Goal: Task Accomplishment & Management: Manage account settings

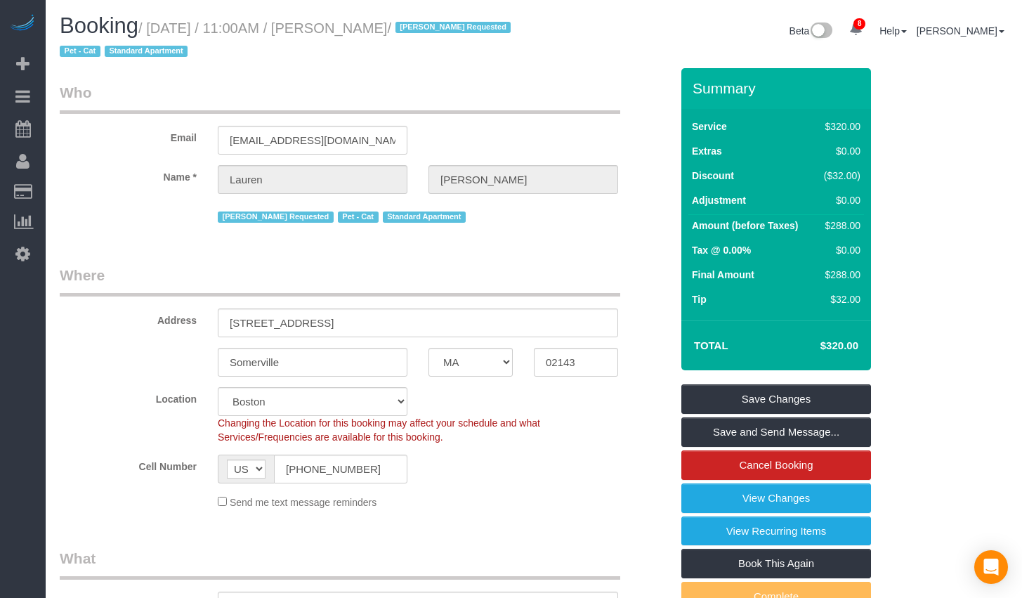
select select "MA"
select select "240"
select select "string:stripe-pm_1KBSec4VGloSiKo7WZumdqGR"
select select "spot4"
select select "number:89"
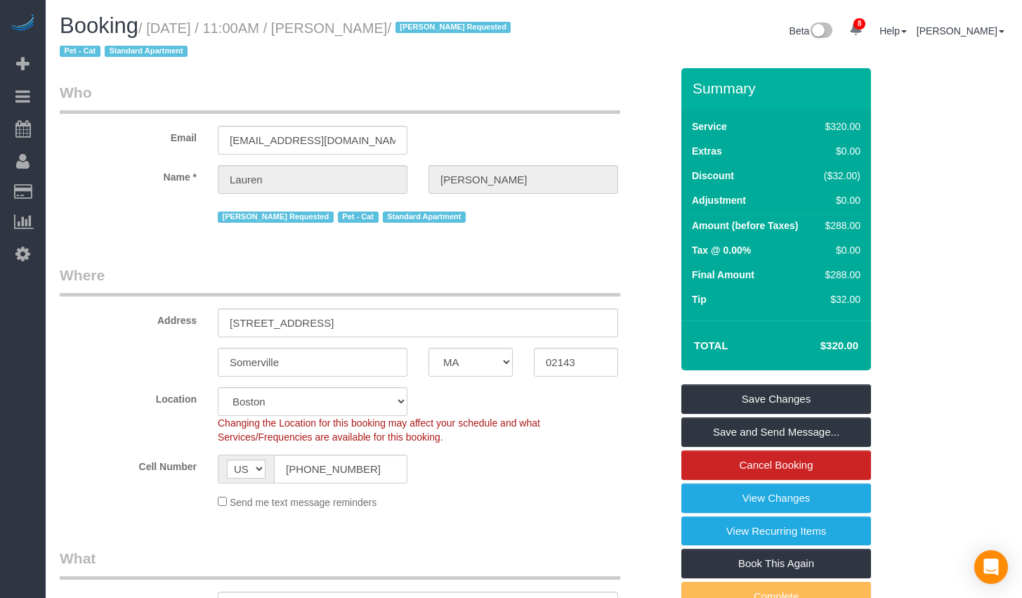
select select "number:90"
select select "number:14"
select select "number:5"
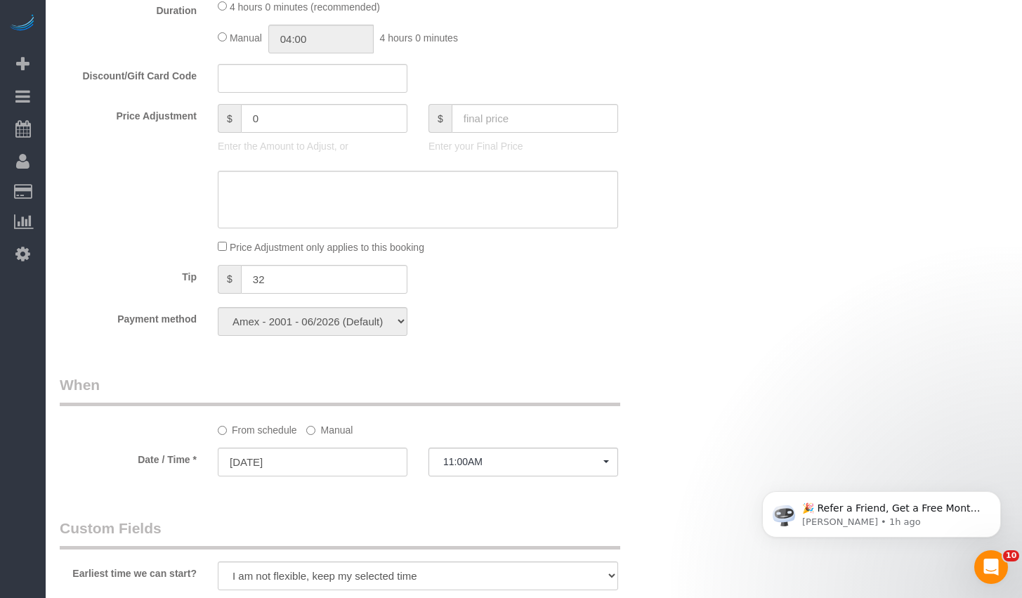
scroll to position [799, 0]
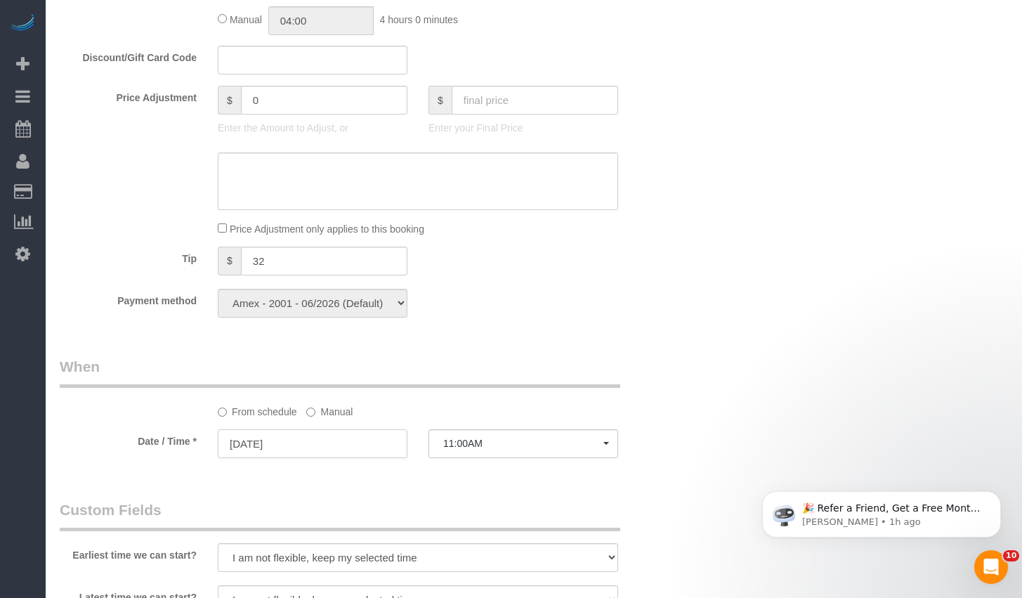
click at [289, 445] on input "08/16/2025" at bounding box center [313, 443] width 190 height 29
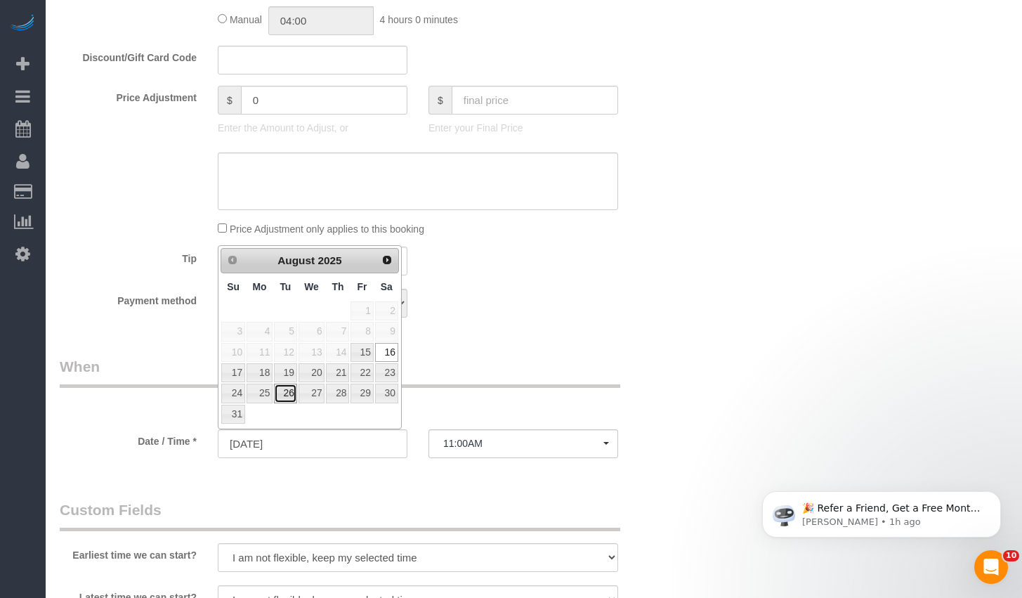
click at [282, 393] on link "26" at bounding box center [285, 393] width 22 height 19
type input "08/26/2025"
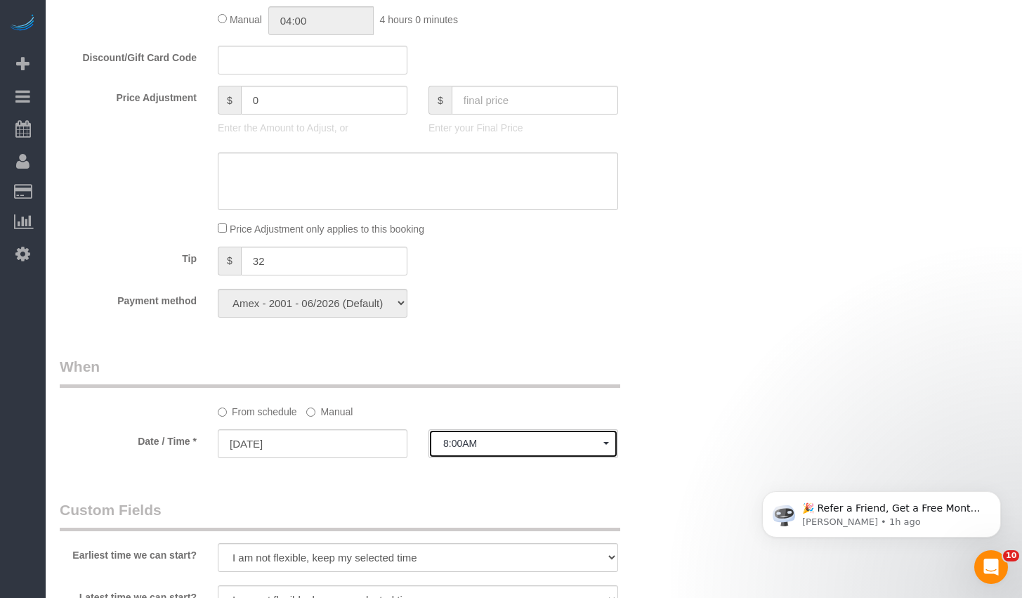
click at [488, 451] on button "8:00AM" at bounding box center [523, 443] width 190 height 29
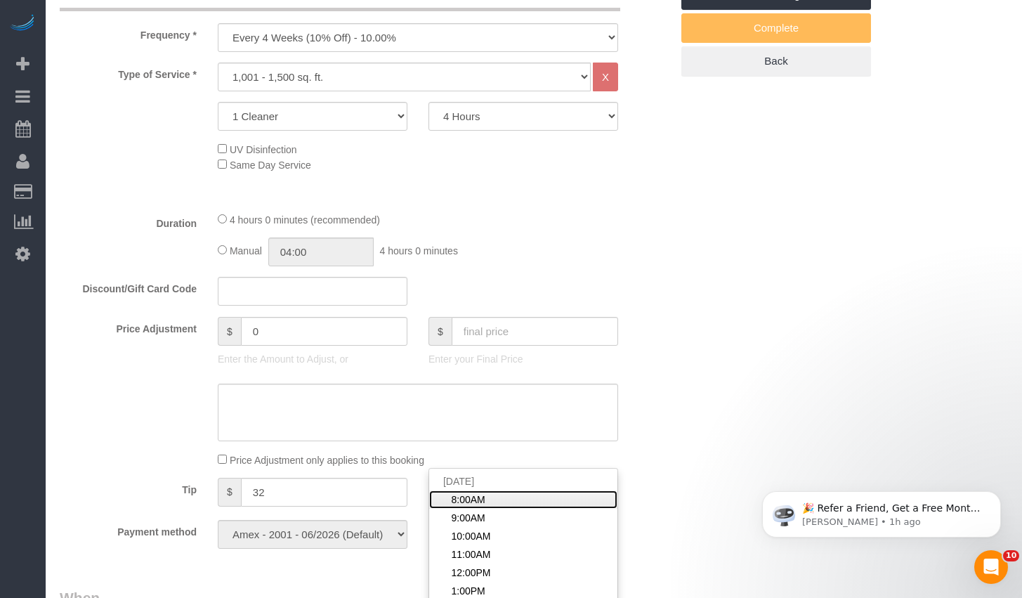
scroll to position [741, 0]
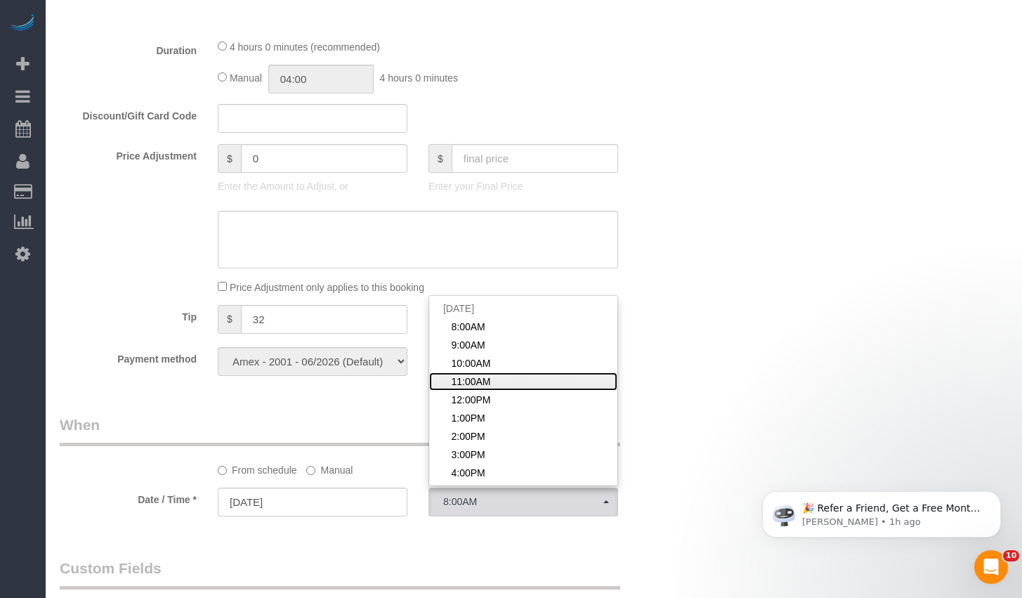
click at [482, 384] on span "11:00AM" at bounding box center [470, 381] width 39 height 14
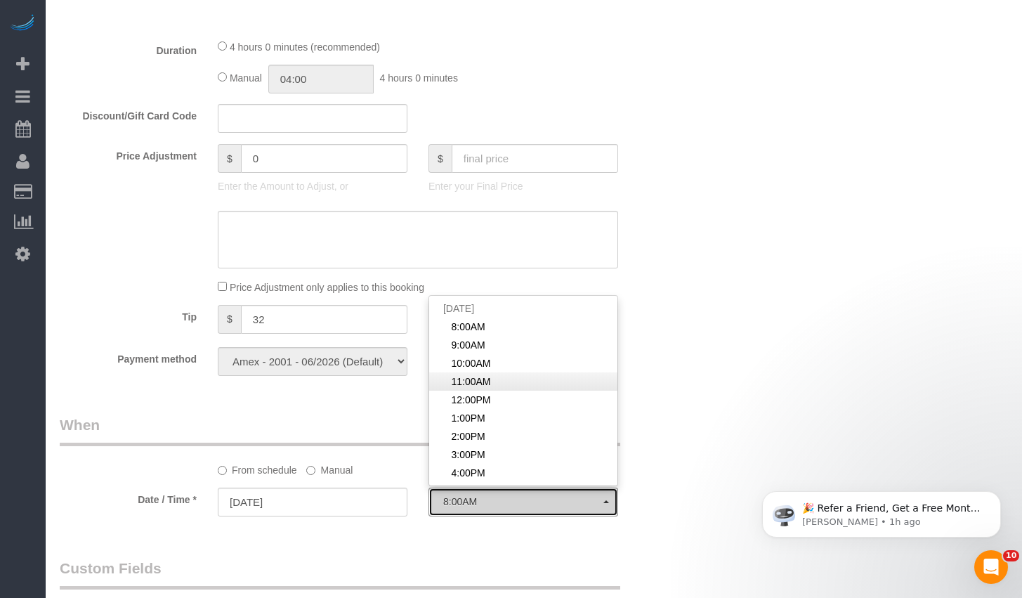
select select "spot56"
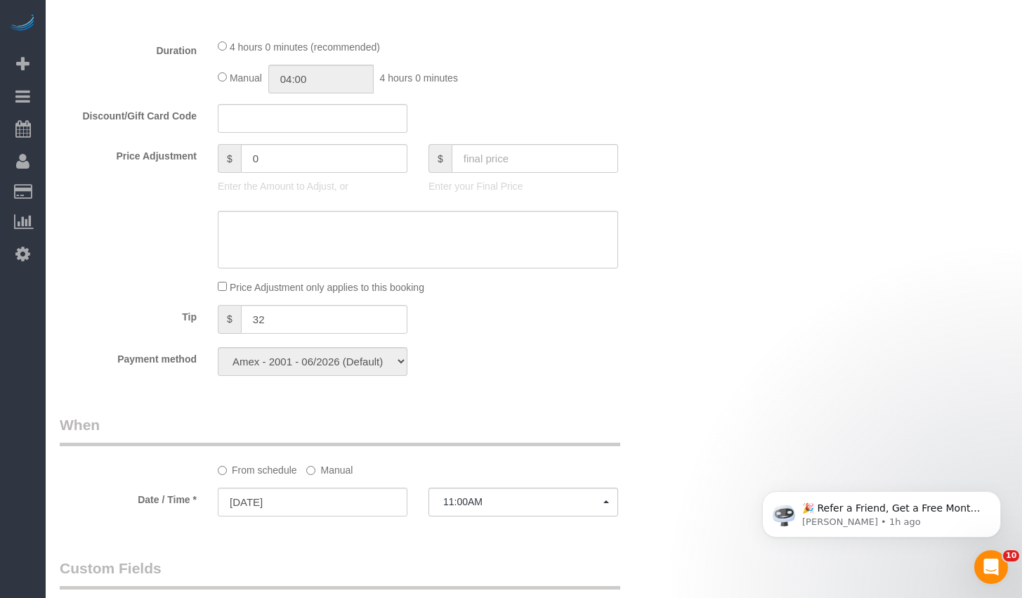
click at [782, 389] on div "Who Email laurenwedell@gmail.com Name * Lauren Wedell Diana Zubieta Requested P…" at bounding box center [534, 446] width 948 height 2238
click at [761, 428] on div "Who Email laurenwedell@gmail.com Name * Lauren Wedell Diana Zubieta Requested P…" at bounding box center [534, 446] width 948 height 2238
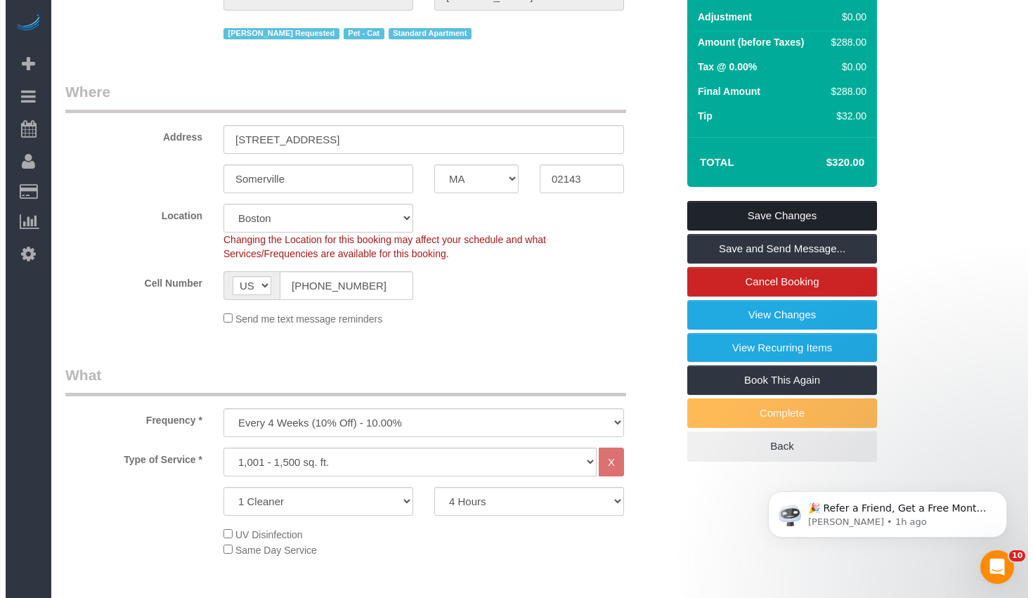
scroll to position [0, 0]
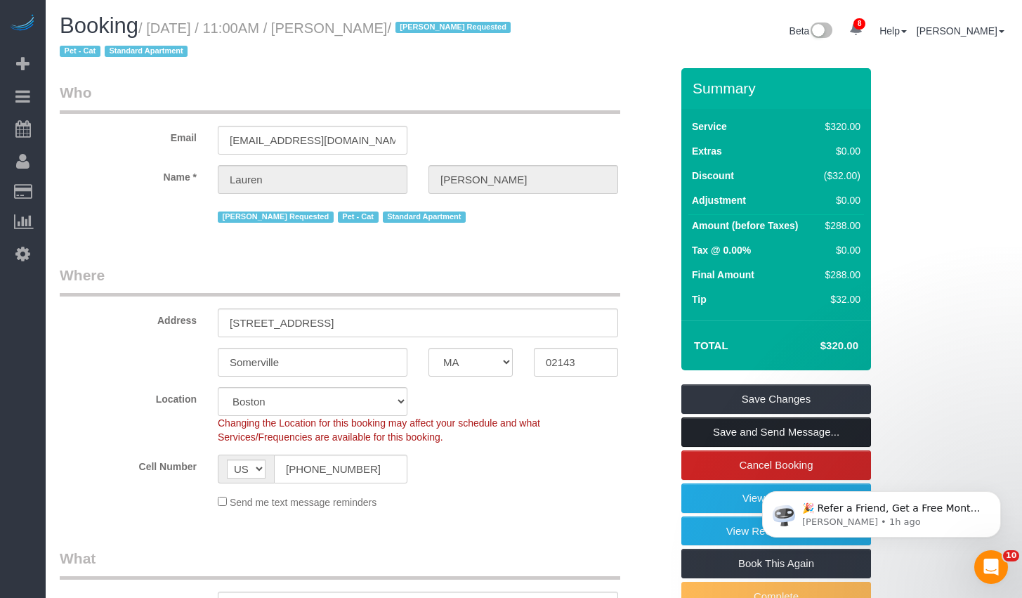
click at [762, 429] on link "Save and Send Message..." at bounding box center [776, 432] width 190 height 30
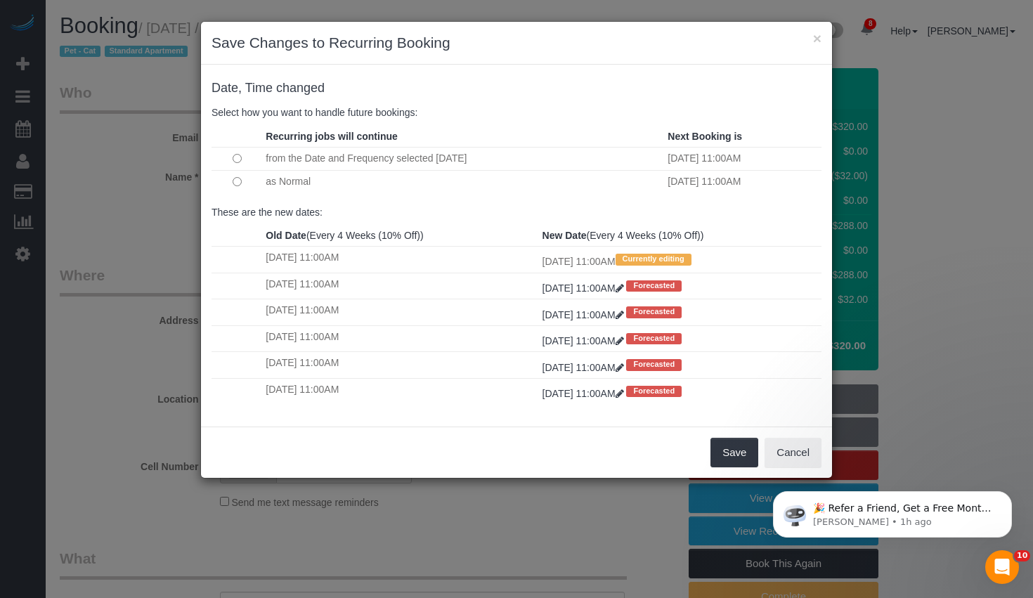
click at [230, 180] on td at bounding box center [236, 181] width 51 height 23
click at [771, 449] on button "Cancel" at bounding box center [792, 453] width 57 height 30
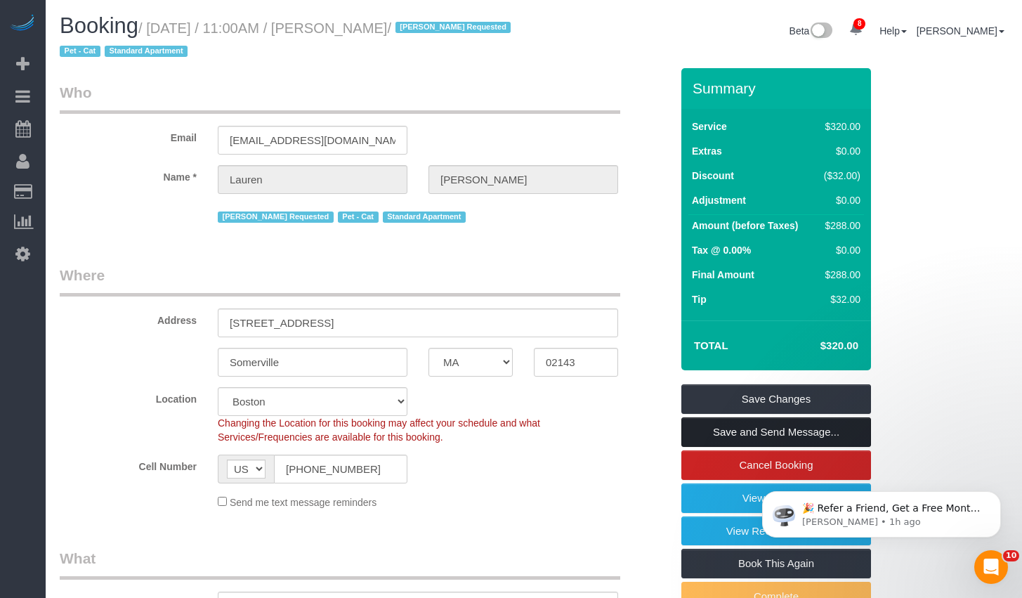
click at [742, 429] on link "Save and Send Message..." at bounding box center [776, 432] width 190 height 30
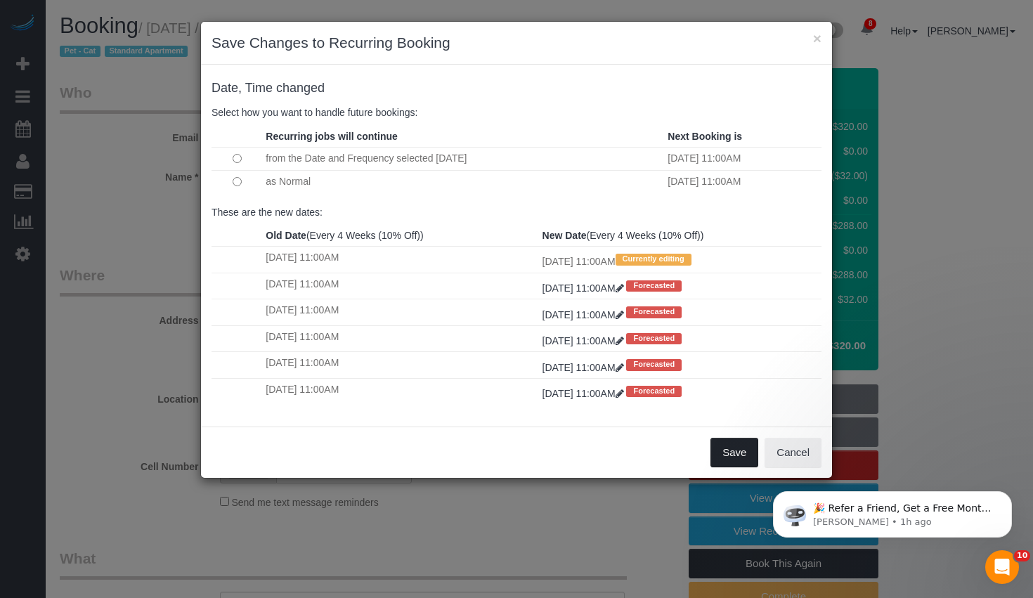
click at [745, 452] on button "Save" at bounding box center [734, 453] width 48 height 30
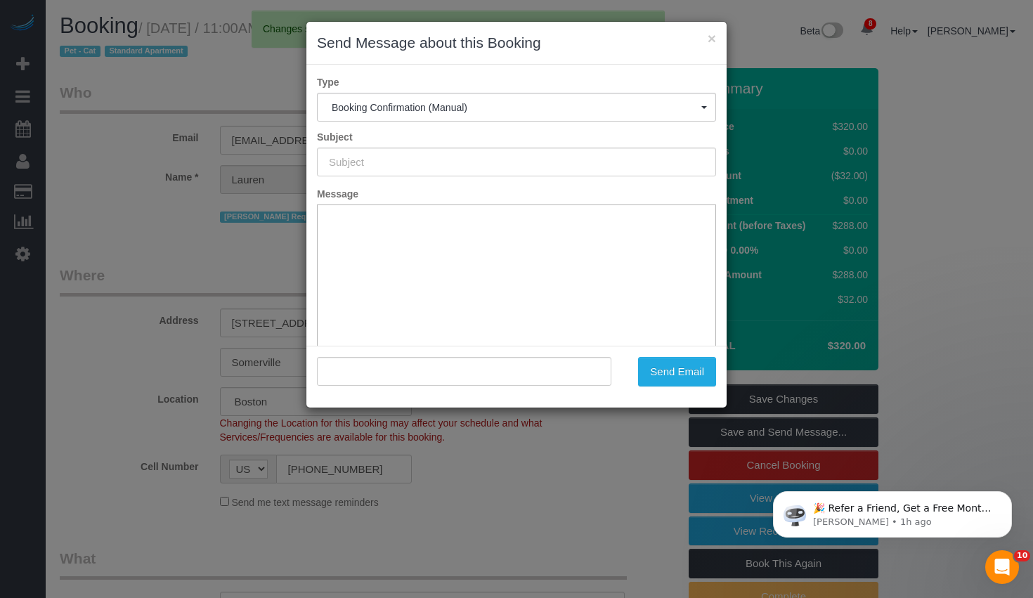
type input "Cleaning Confirmed for 08/26/2025 at 11:00am"
type input ""[PERSON_NAME]" <[EMAIL_ADDRESS][DOMAIN_NAME]>"
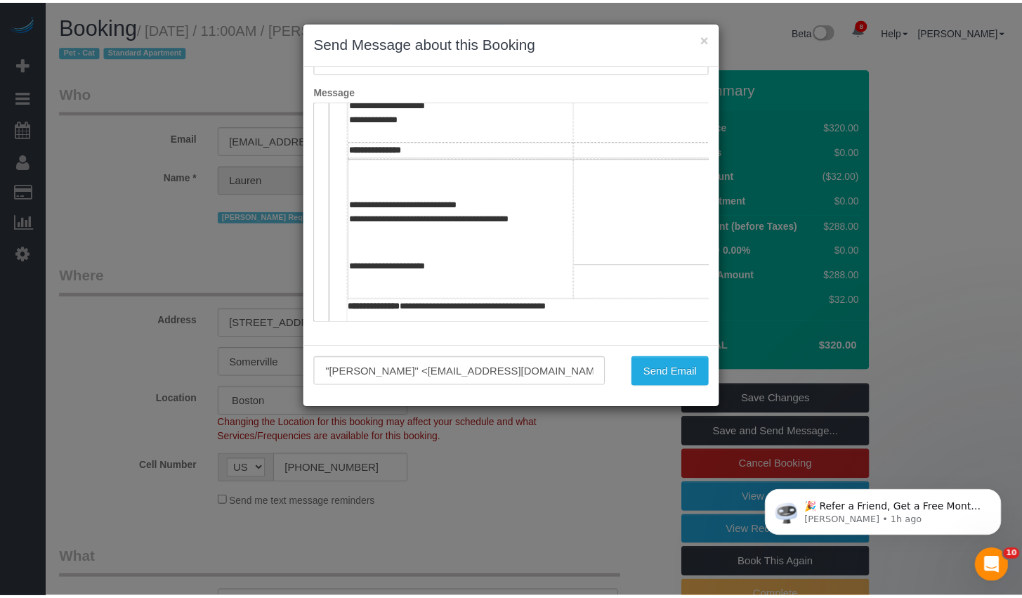
scroll to position [478, 0]
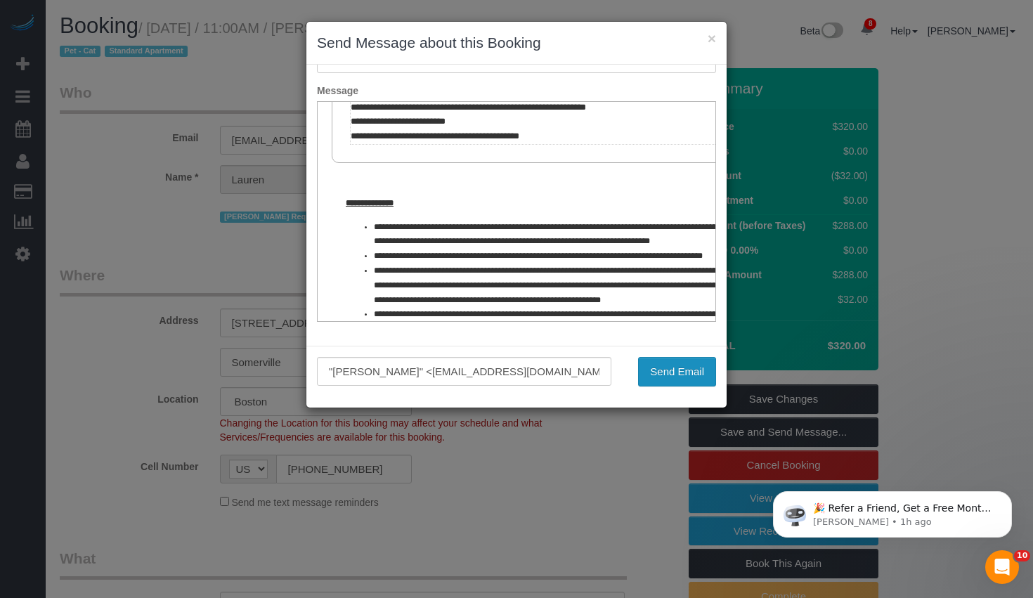
click at [669, 365] on button "Send Email" at bounding box center [677, 372] width 78 height 30
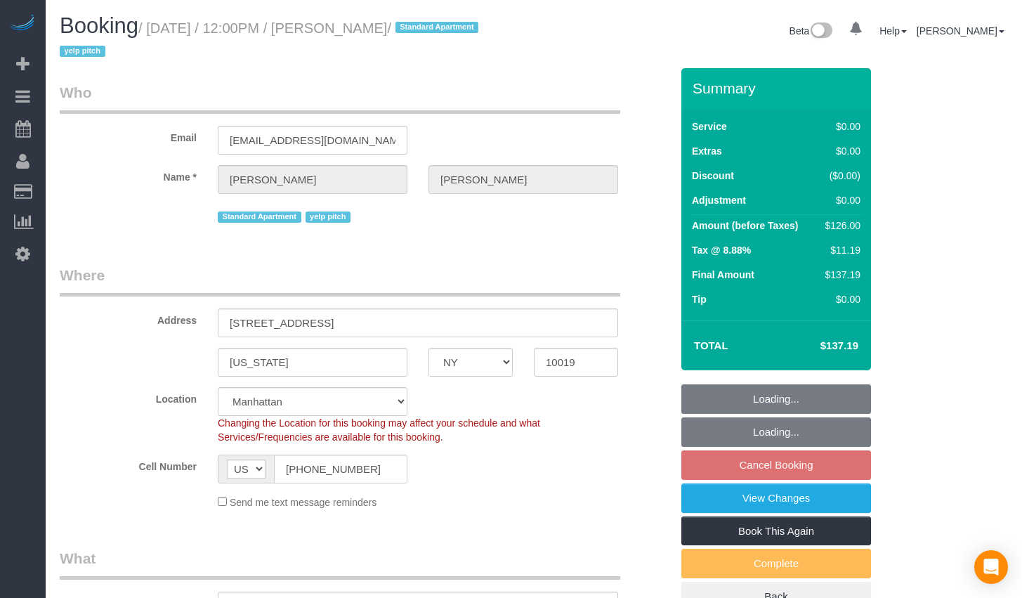
select select "NY"
select select "number:89"
select select "number:90"
select select "number:15"
select select "number:6"
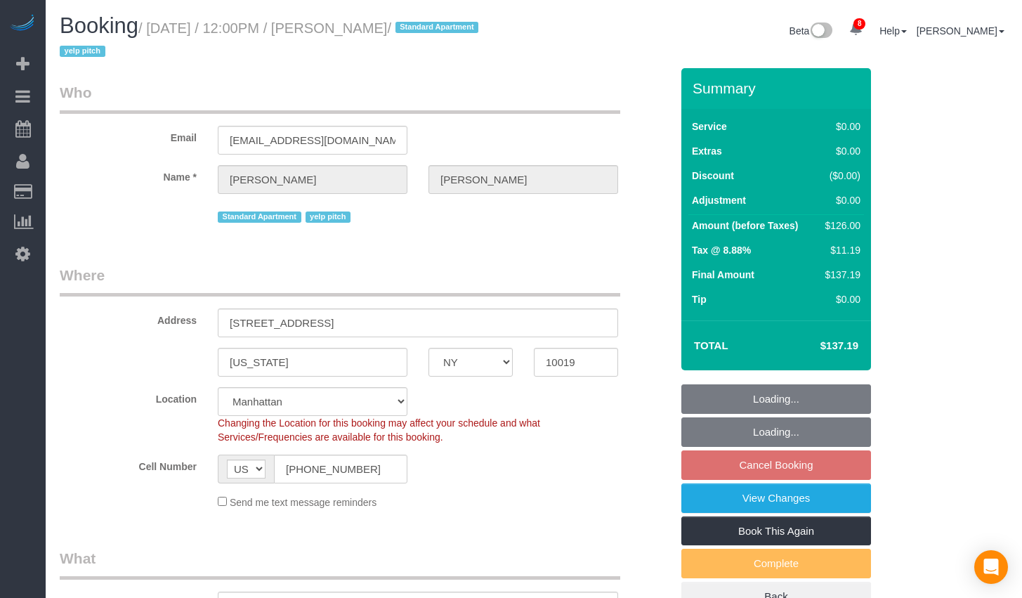
select select "spot5"
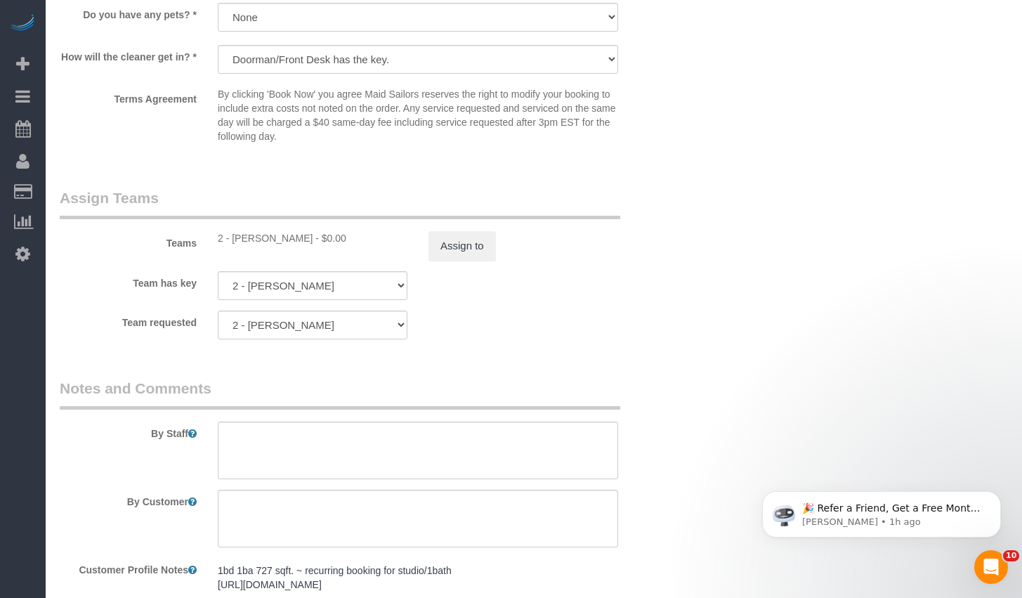
scroll to position [1746, 0]
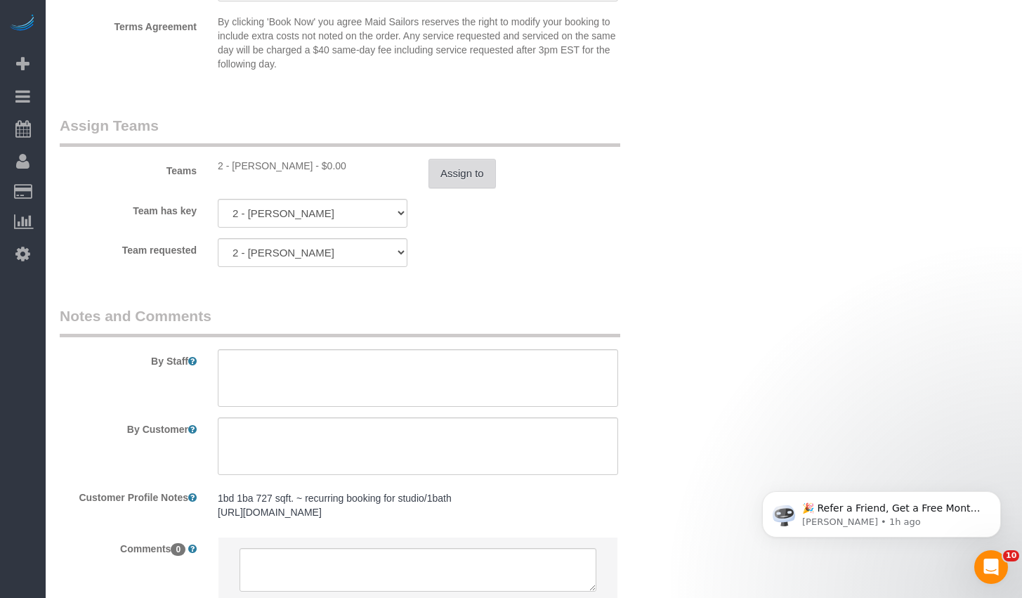
click at [470, 180] on button "Assign to" at bounding box center [461, 174] width 67 height 30
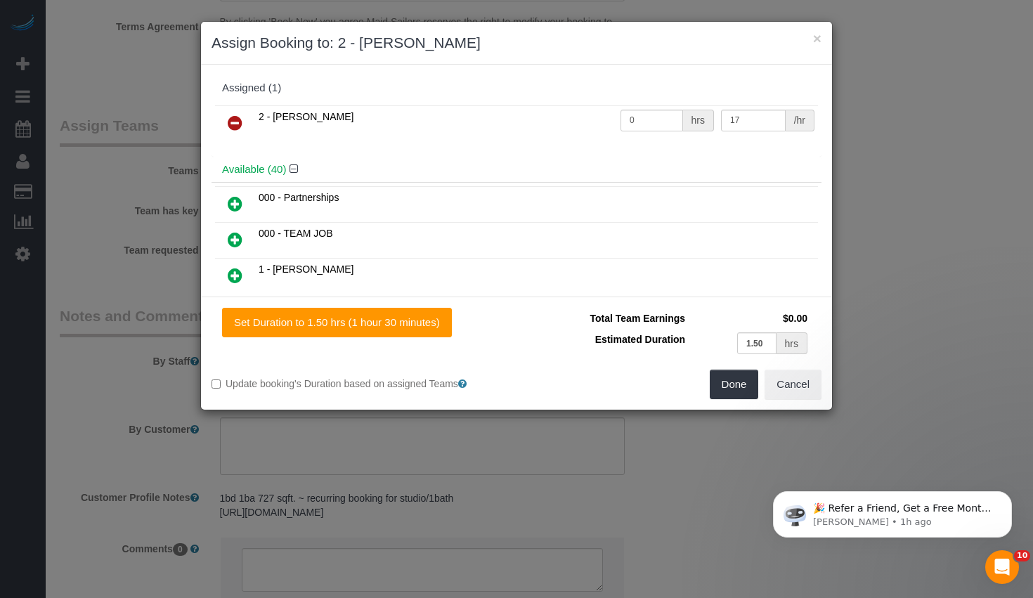
click at [235, 127] on icon at bounding box center [235, 122] width 15 height 17
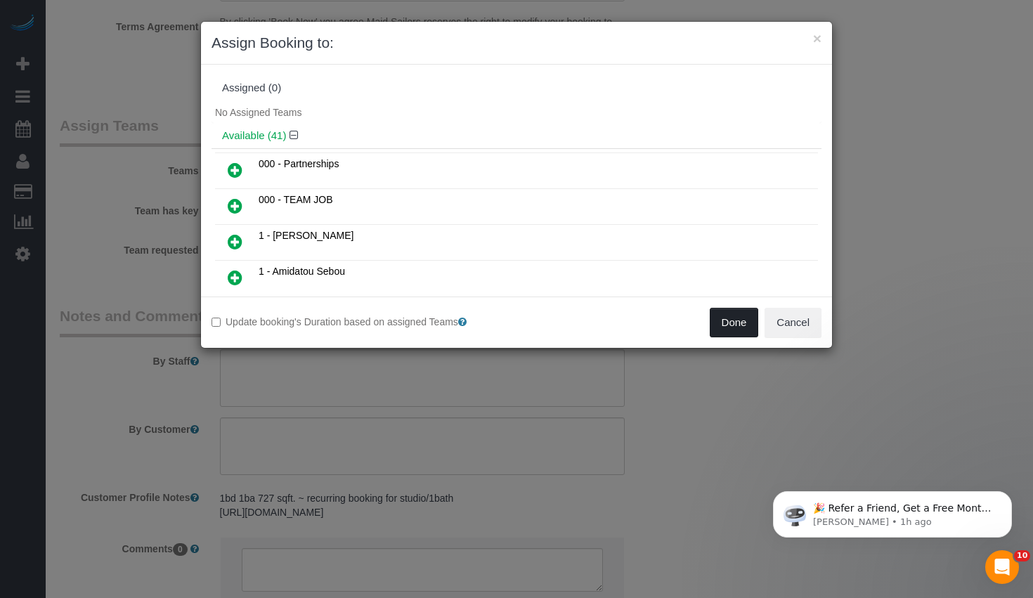
click at [710, 327] on button "Done" at bounding box center [733, 323] width 49 height 30
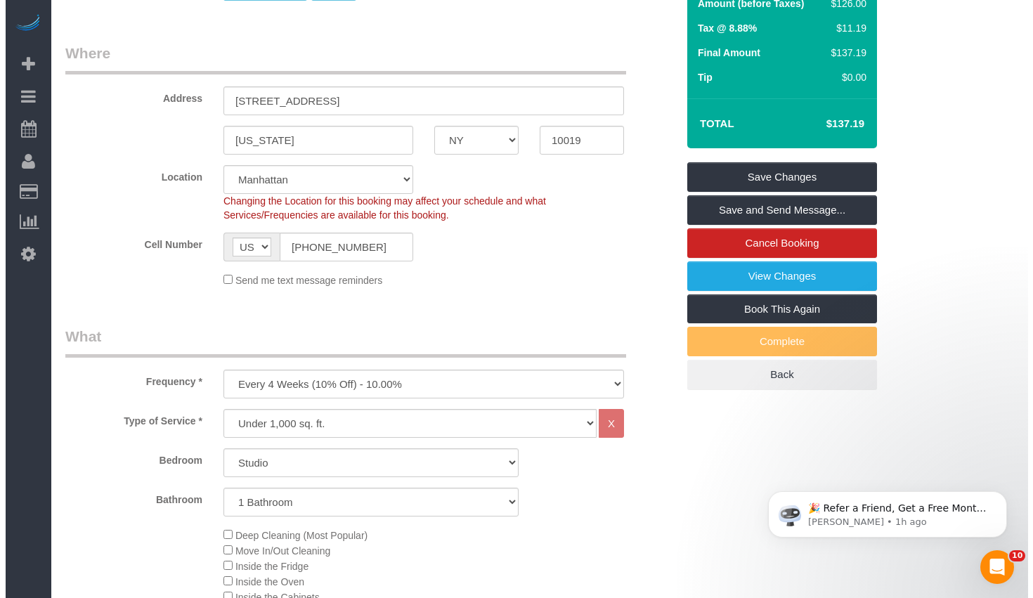
scroll to position [0, 0]
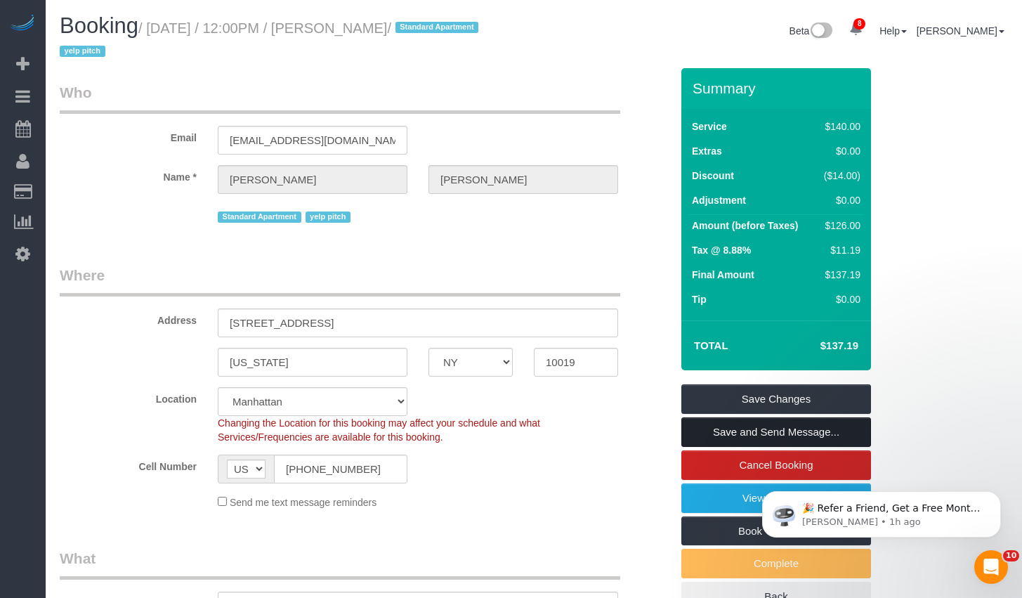
click at [721, 435] on link "Save and Send Message..." at bounding box center [776, 432] width 190 height 30
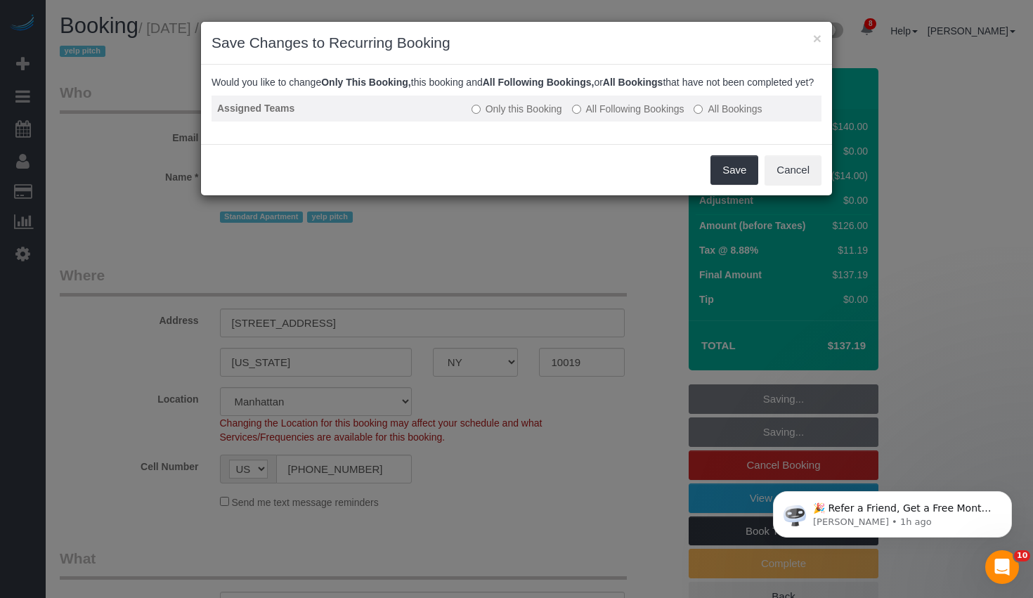
click at [597, 116] on label "All Following Bookings" at bounding box center [628, 109] width 112 height 14
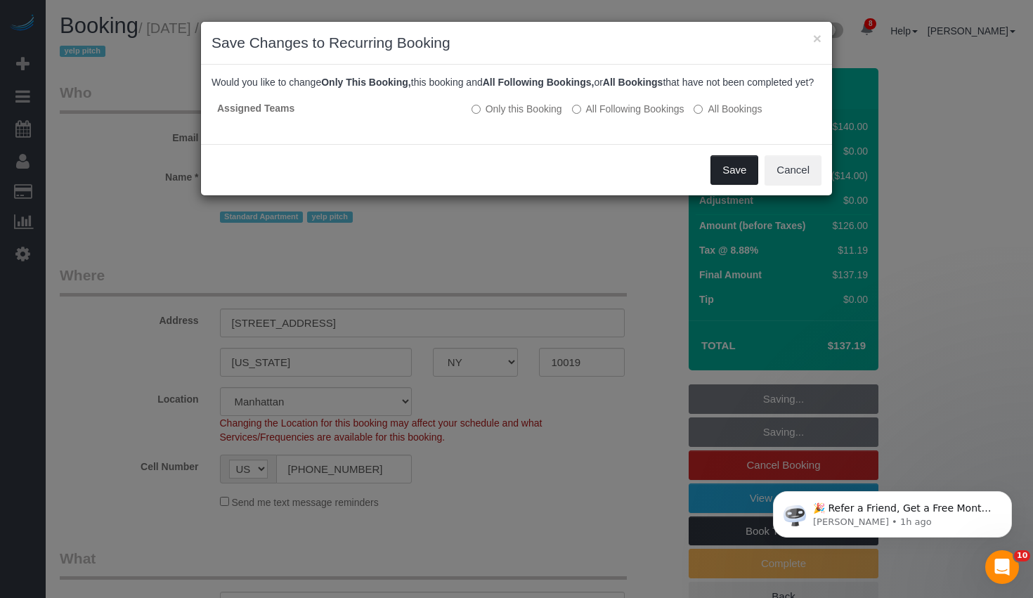
click at [725, 185] on button "Save" at bounding box center [734, 170] width 48 height 30
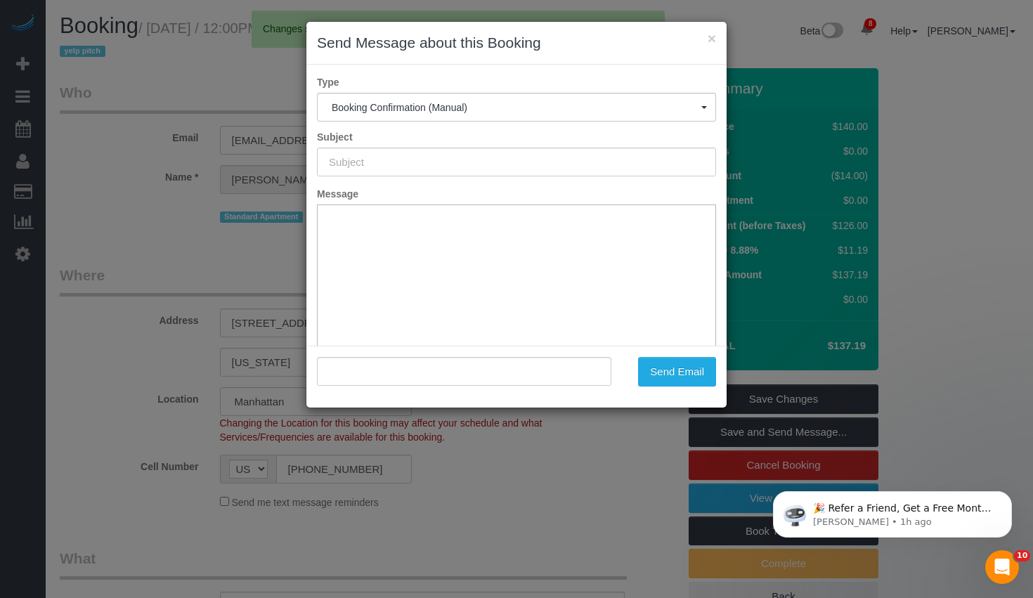
type input "Cleaning Confirmed for 08/23/2025 at 12:00pm"
type input ""Zachary Hartmann" <zacharyjhartmann@gmail.com>"
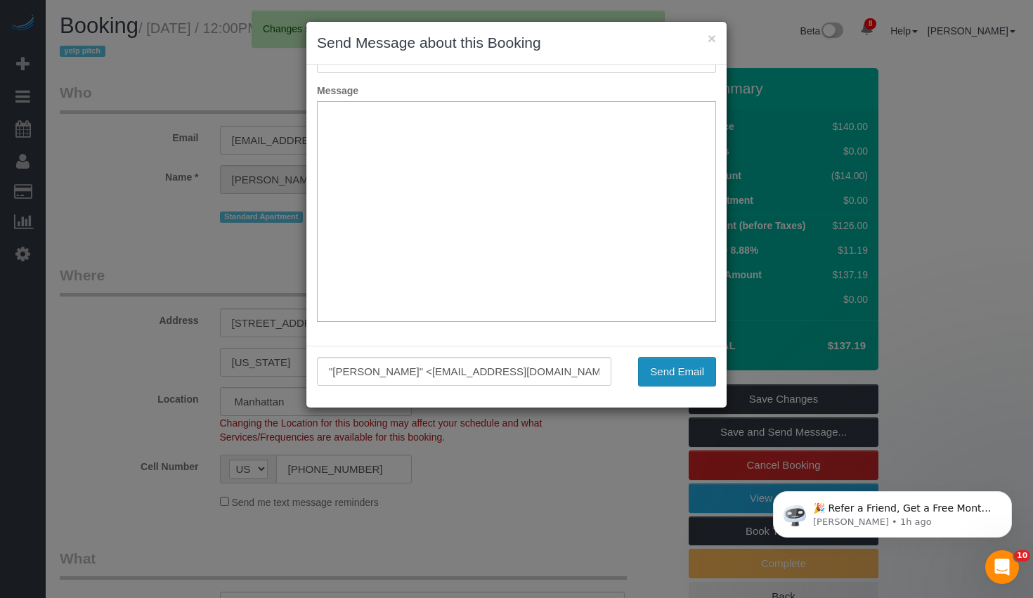
click at [657, 369] on button "Send Email" at bounding box center [677, 372] width 78 height 30
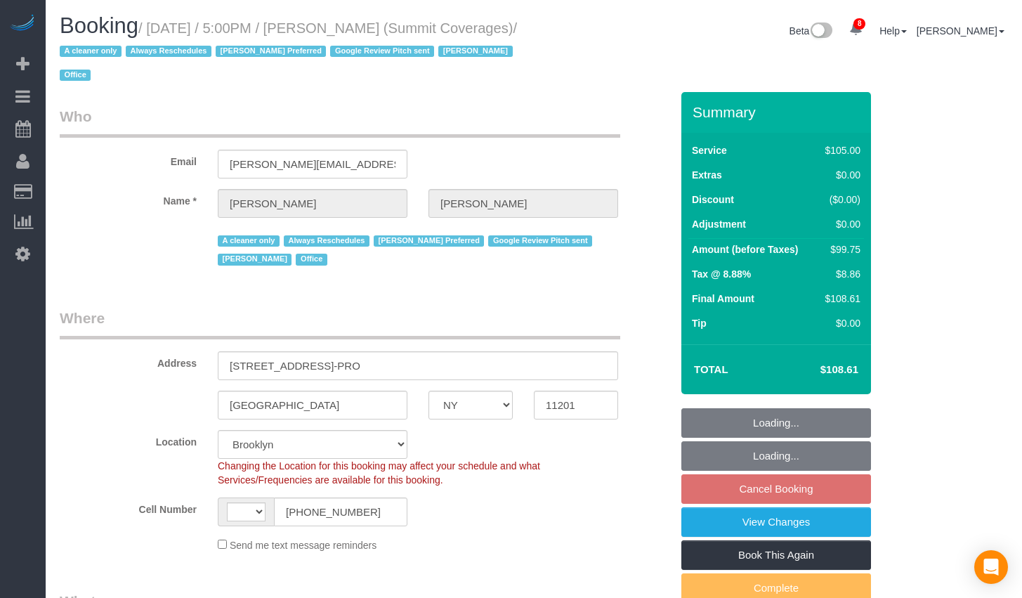
select select "NY"
select select "90"
select select "string:US"
select select "spot10"
select select "number:89"
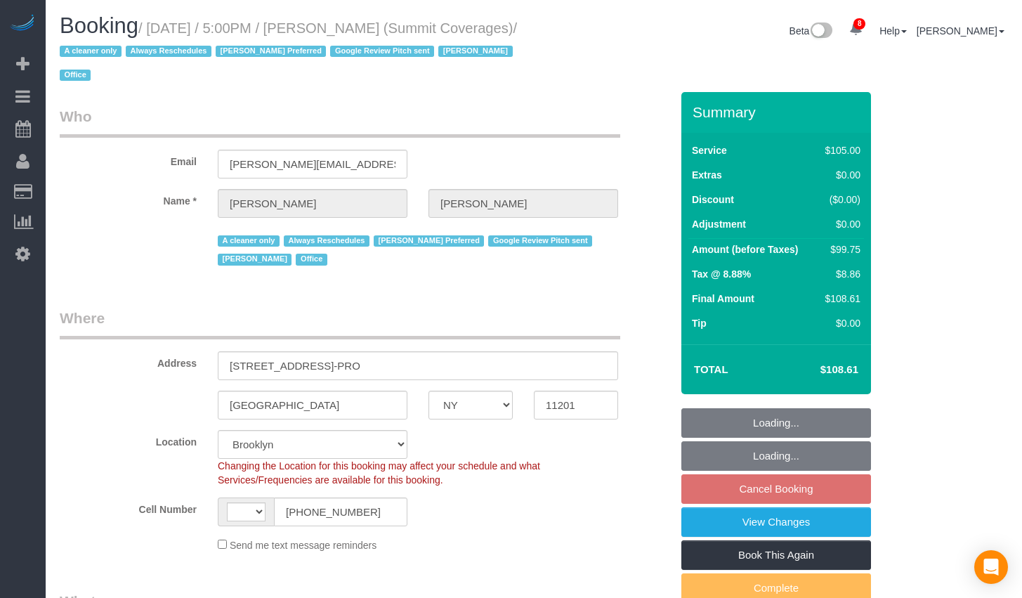
select select "number:90"
select select "number:15"
select select "number:5"
select select "number:21"
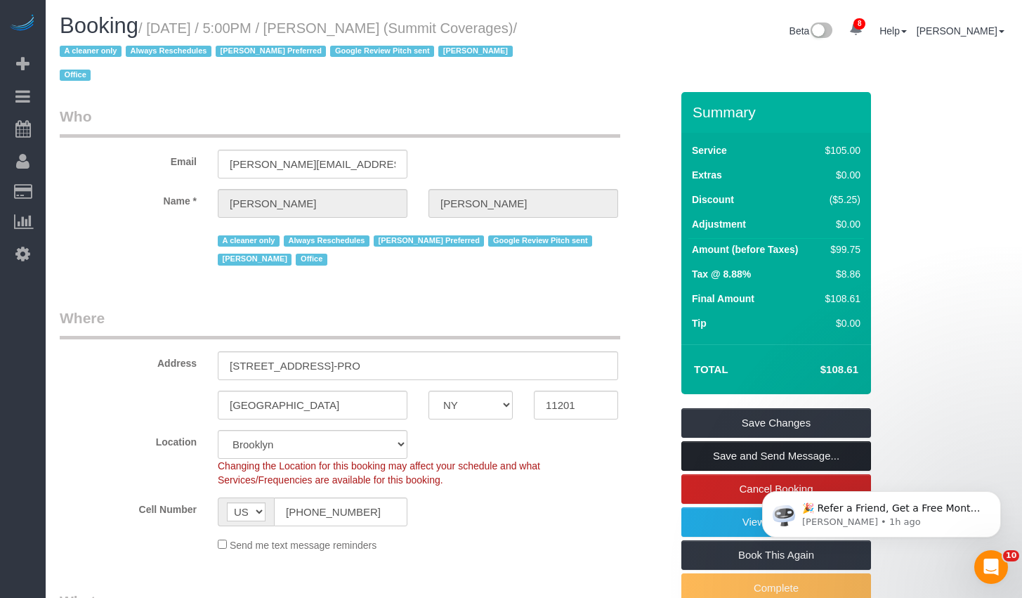
click at [744, 462] on link "Save and Send Message..." at bounding box center [776, 456] width 190 height 30
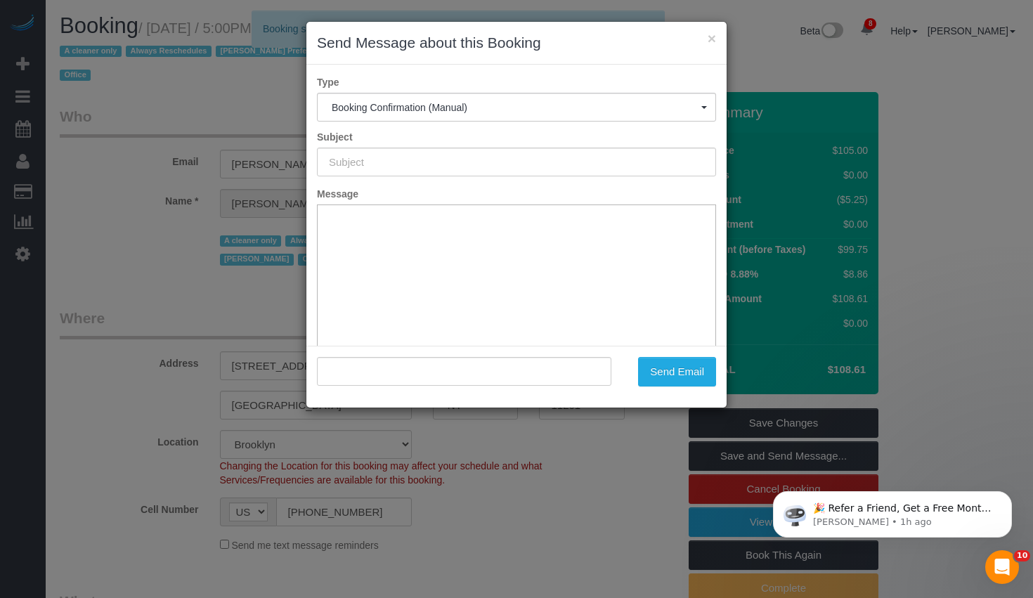
type input "Cleaning Confirmed for 08/26/2025 at 5:00pm"
type input ""Giovanna Pietanza" <giovanna@sumcov.com>"
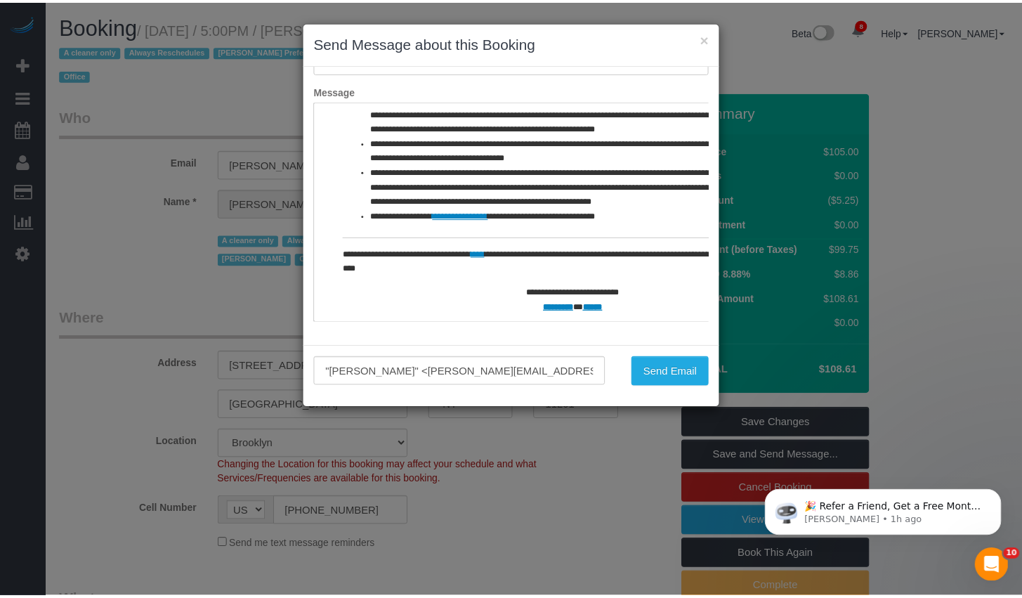
scroll to position [872, 0]
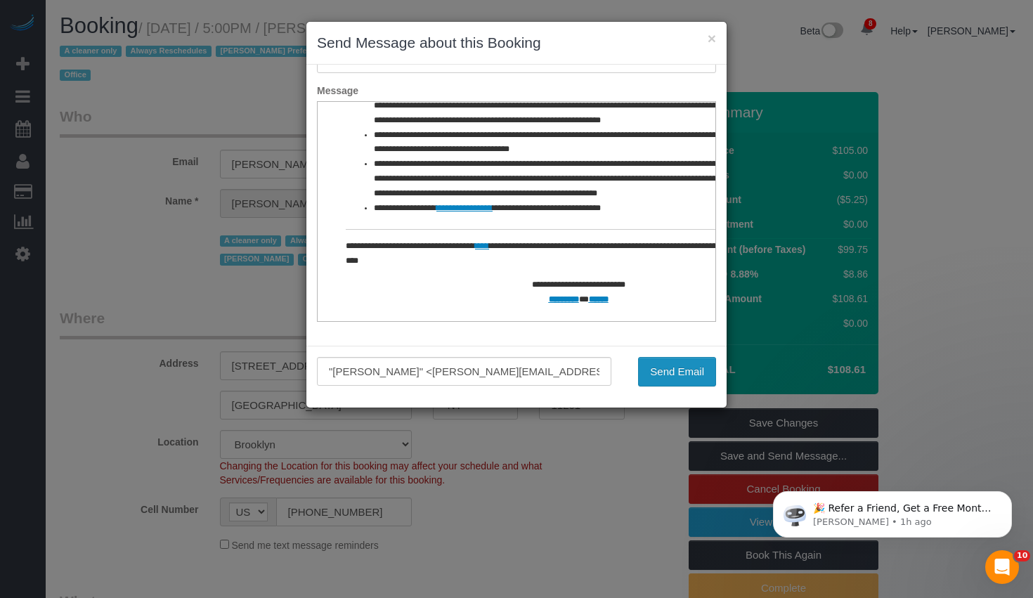
click at [676, 369] on button "Send Email" at bounding box center [677, 372] width 78 height 30
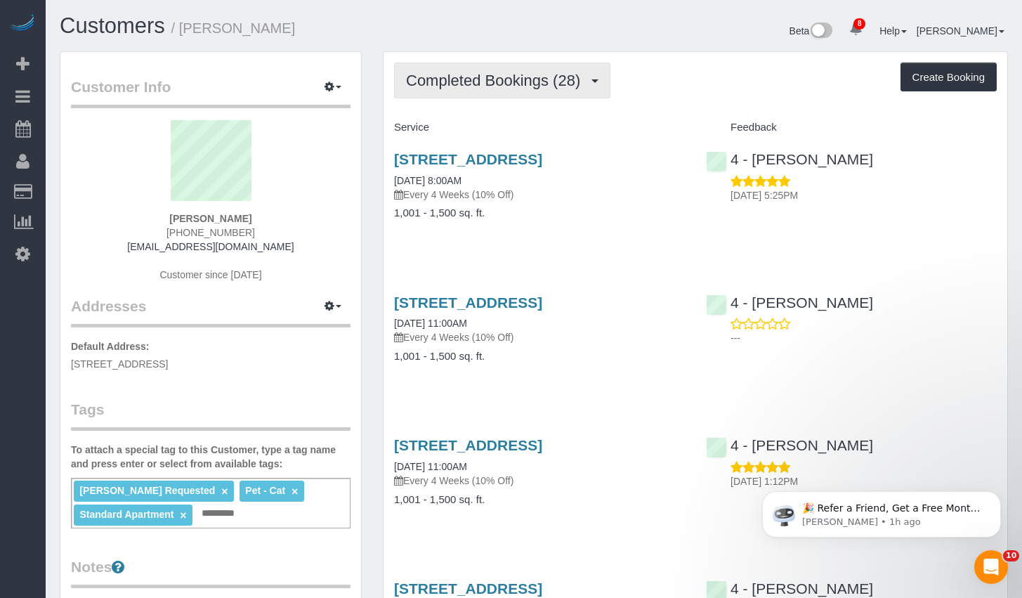
click at [535, 91] on button "Completed Bookings (28)" at bounding box center [502, 81] width 216 height 36
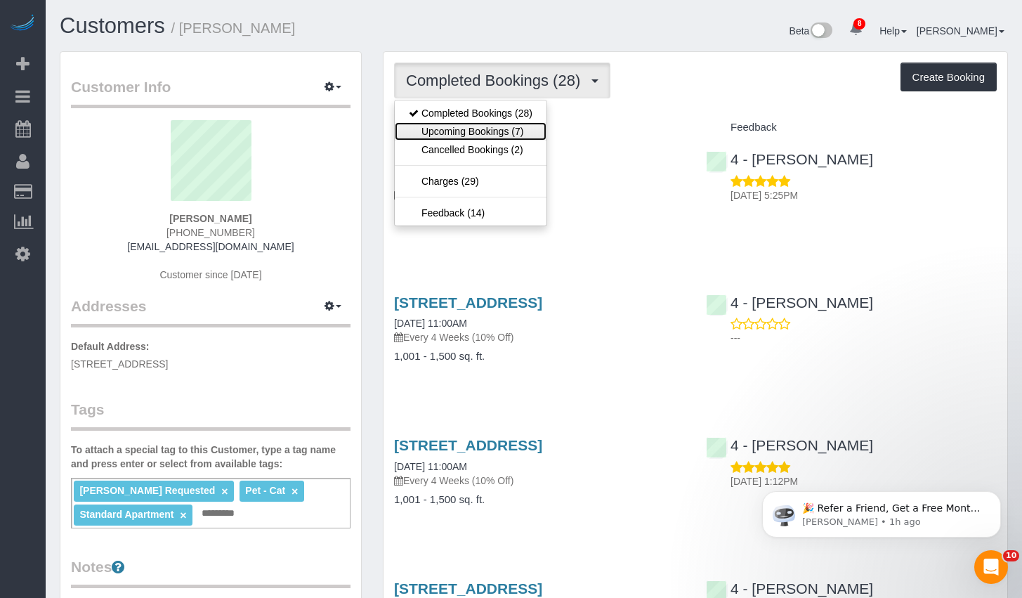
click at [481, 130] on link "Upcoming Bookings (7)" at bounding box center [471, 131] width 152 height 18
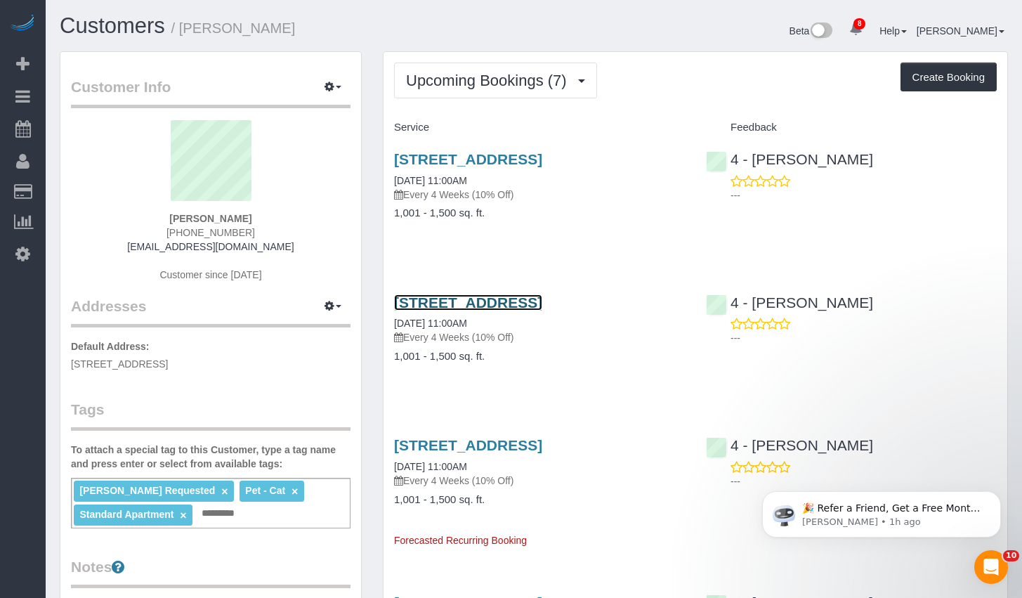
click at [478, 304] on link "6 Spring Street, Somerville, MA 02143" at bounding box center [468, 302] width 148 height 16
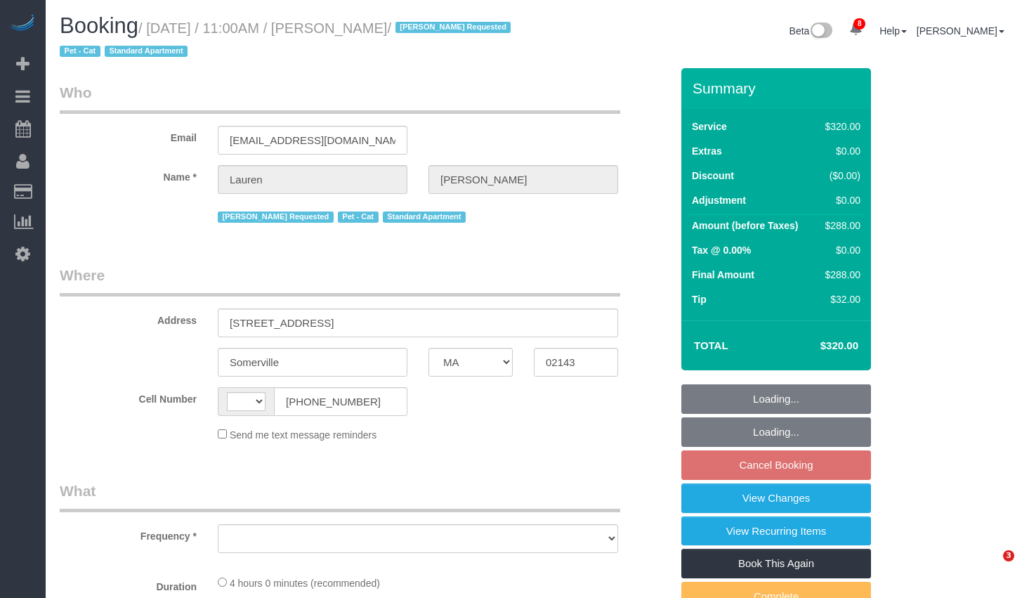
select select "MA"
select select "string:[GEOGRAPHIC_DATA]"
select select "object:704"
select select "number:89"
select select "number:90"
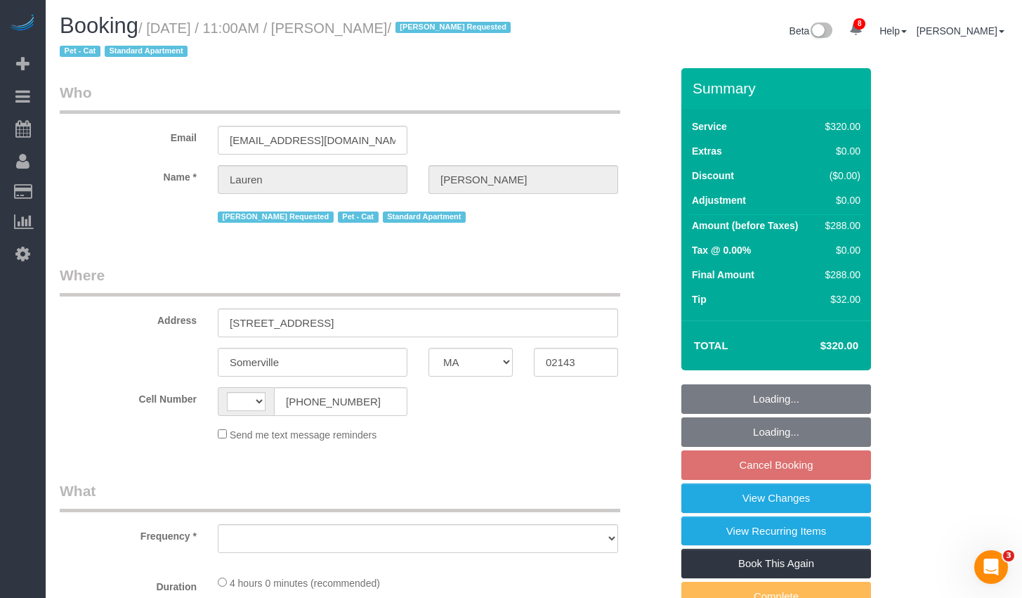
select select "number:14"
select select "number:5"
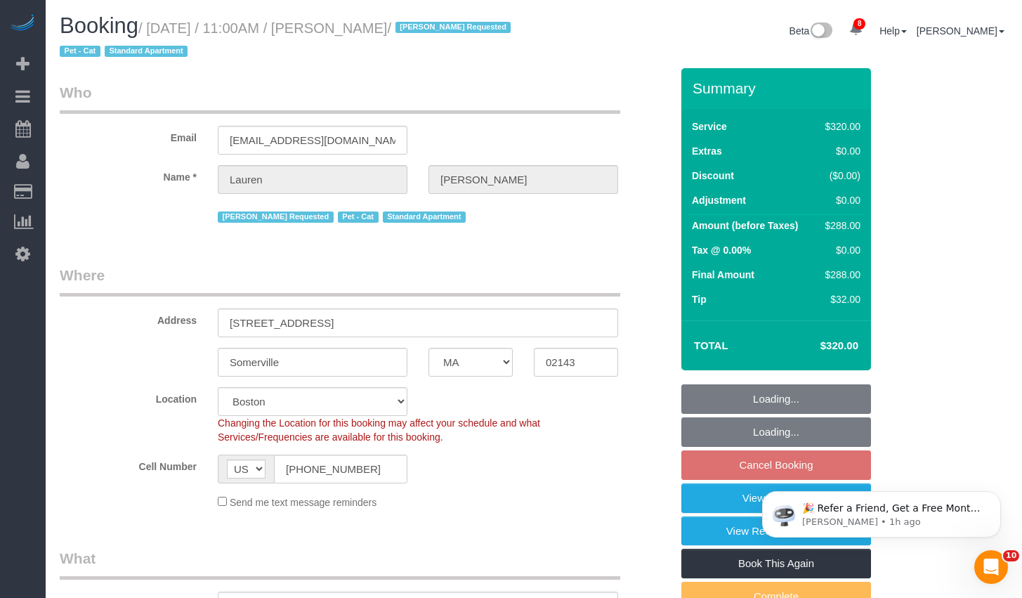
select select "object:934"
select select "240"
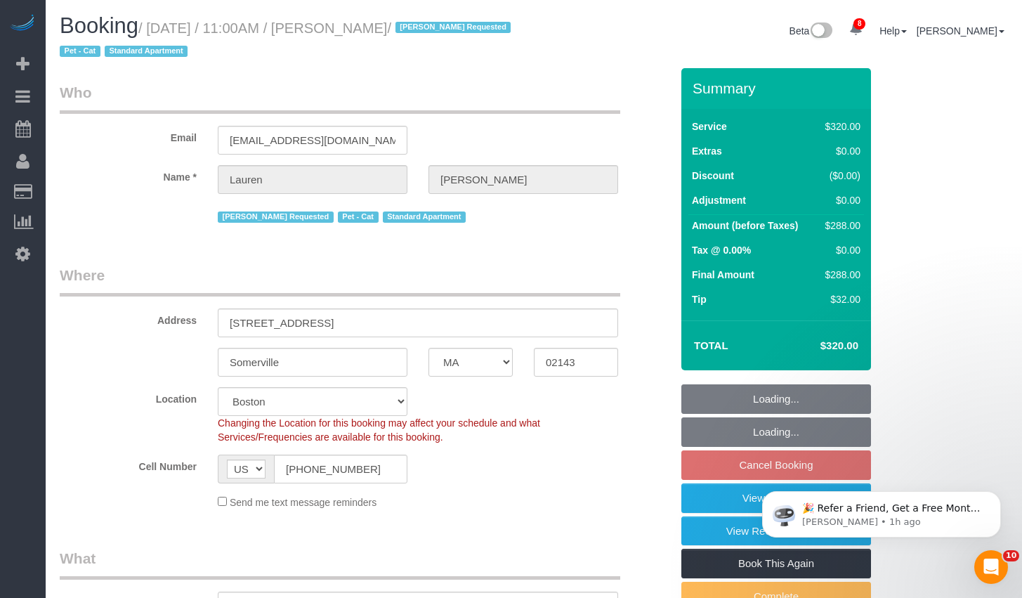
select select "spot4"
select select "string:stripe-pm_1KBSec4VGloSiKo7WZumdqGR"
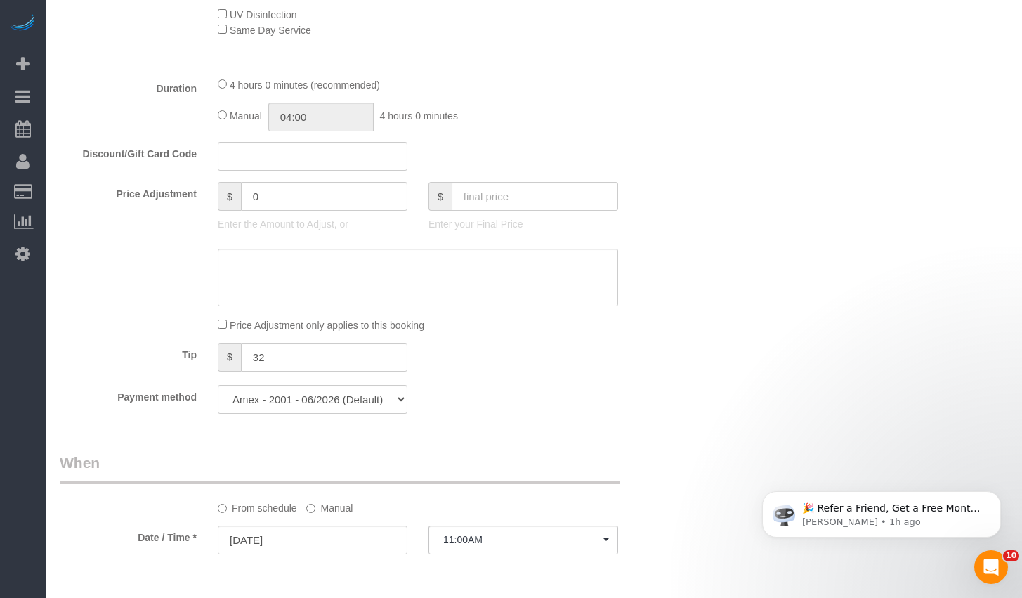
scroll to position [1001, 0]
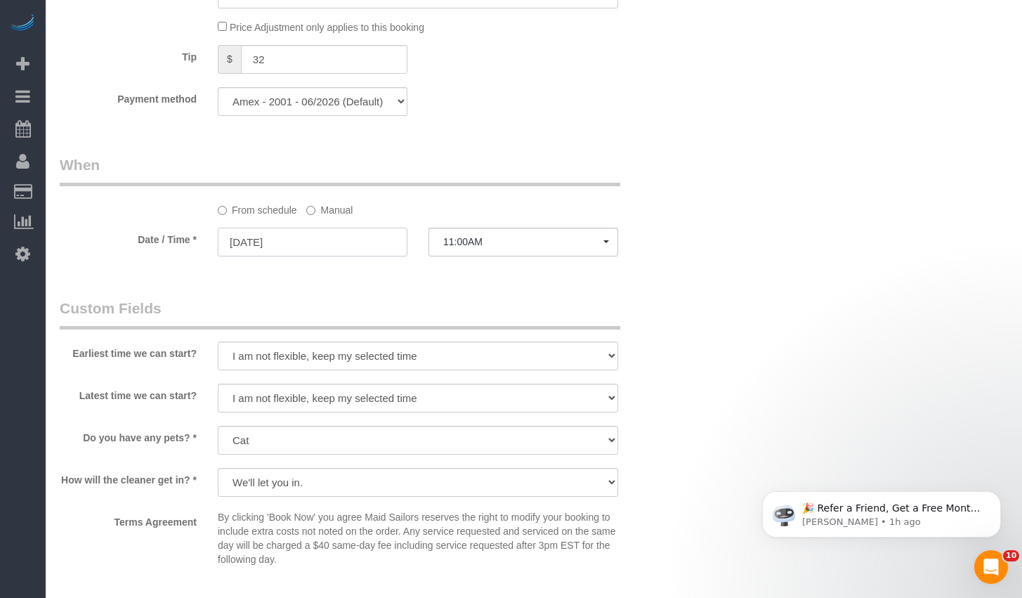
click at [348, 244] on input "[DATE]" at bounding box center [313, 242] width 190 height 29
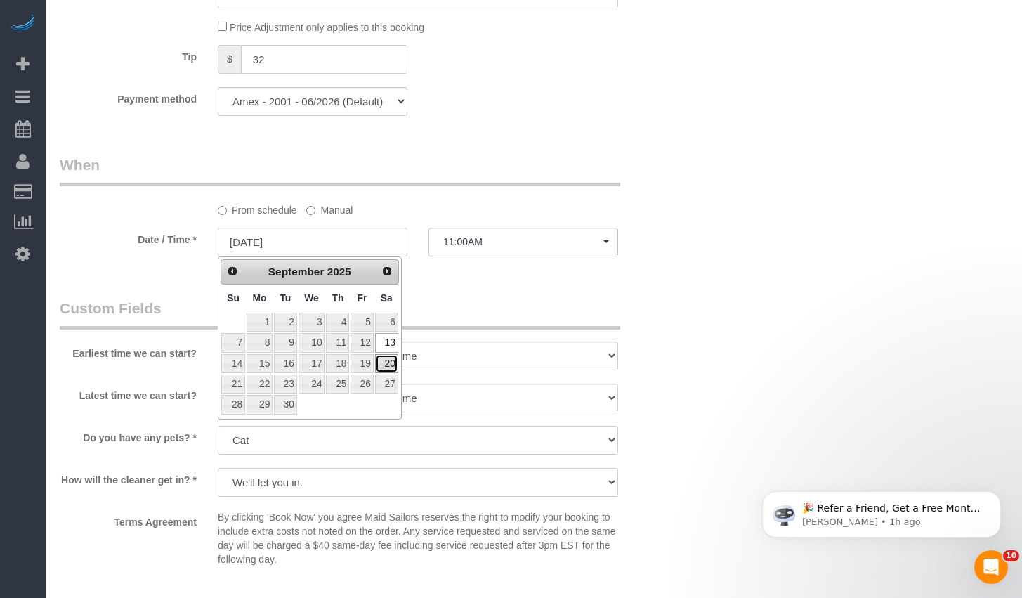
click at [384, 364] on link "20" at bounding box center [386, 363] width 23 height 19
type input "[DATE]"
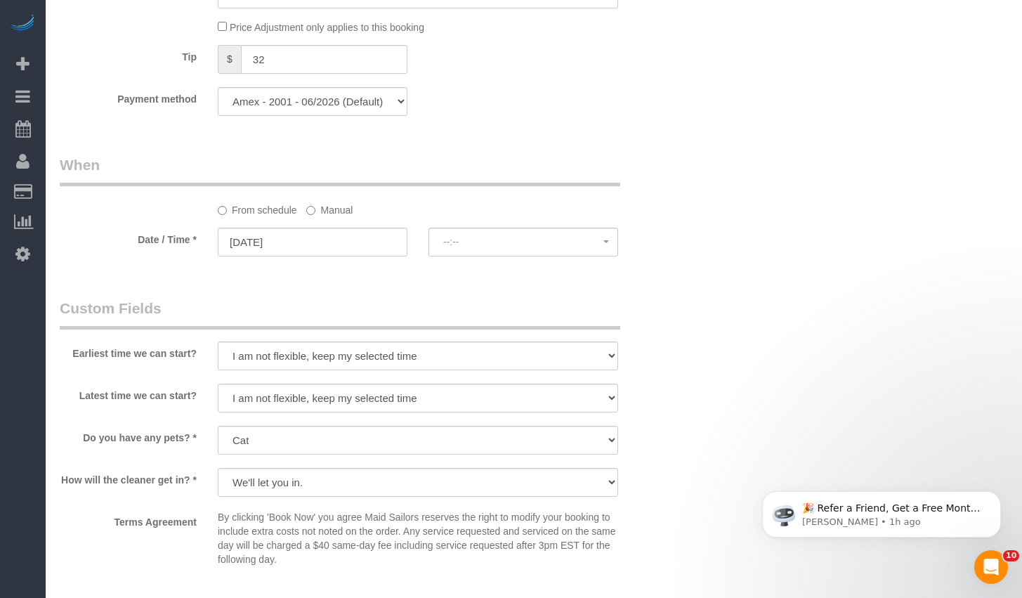
click at [506, 214] on div "From schedule Manual" at bounding box center [417, 207] width 421 height 19
click at [497, 233] on button "8:00AM" at bounding box center [523, 242] width 190 height 29
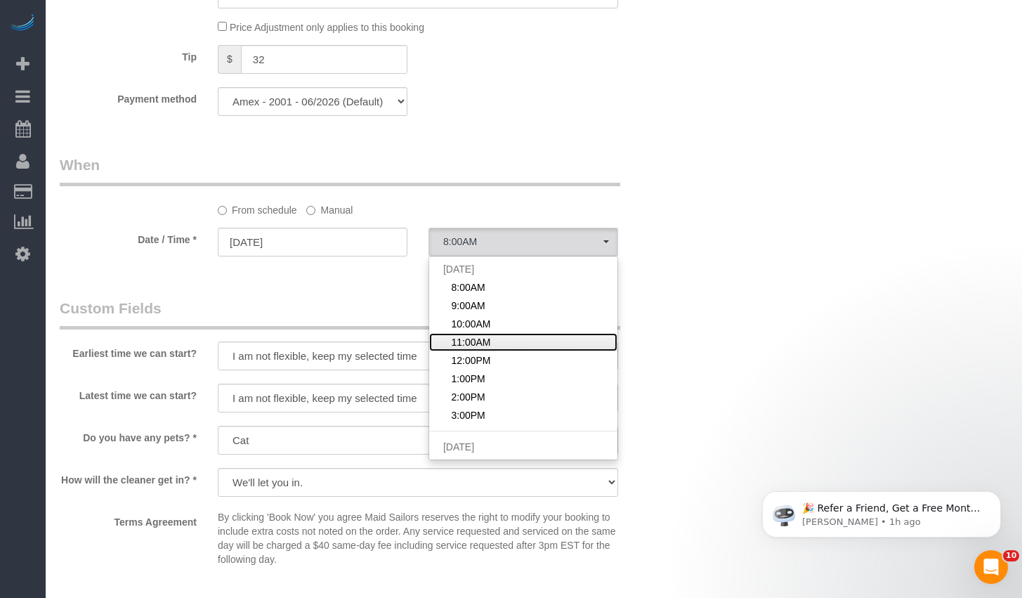
click at [485, 346] on span "11:00AM" at bounding box center [470, 342] width 39 height 14
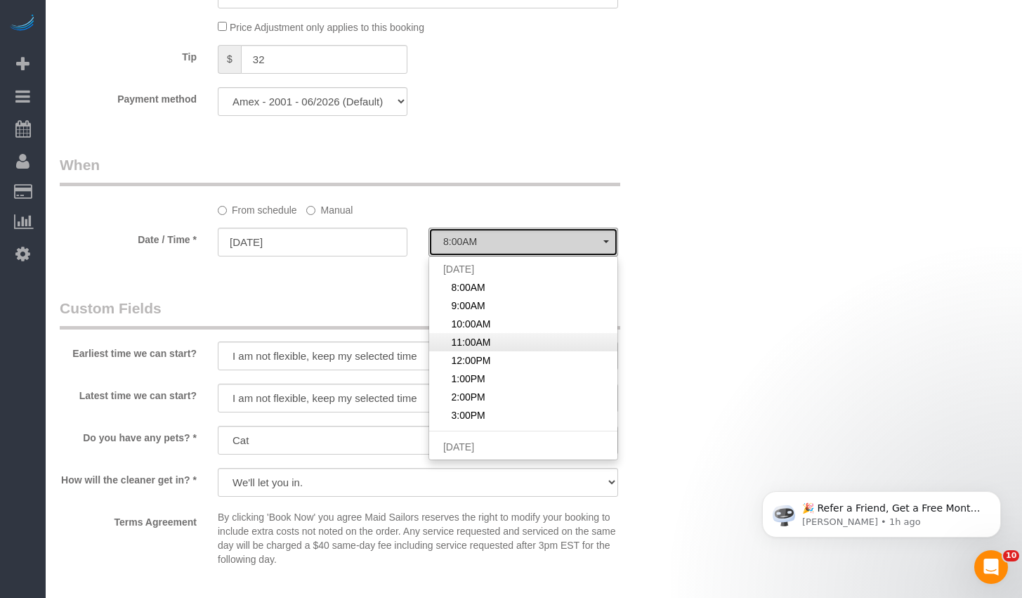
select select "spot56"
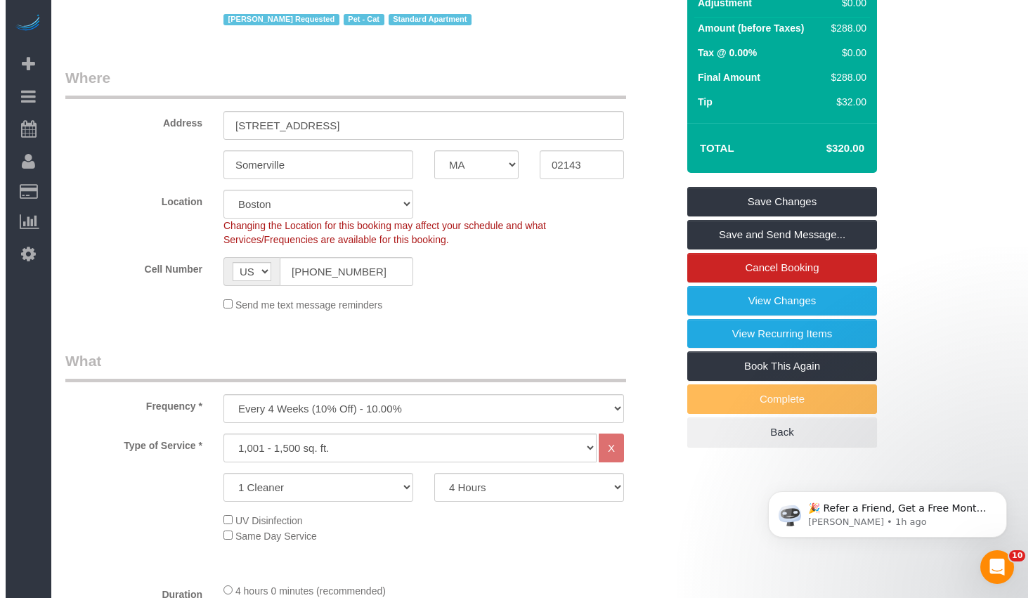
scroll to position [0, 0]
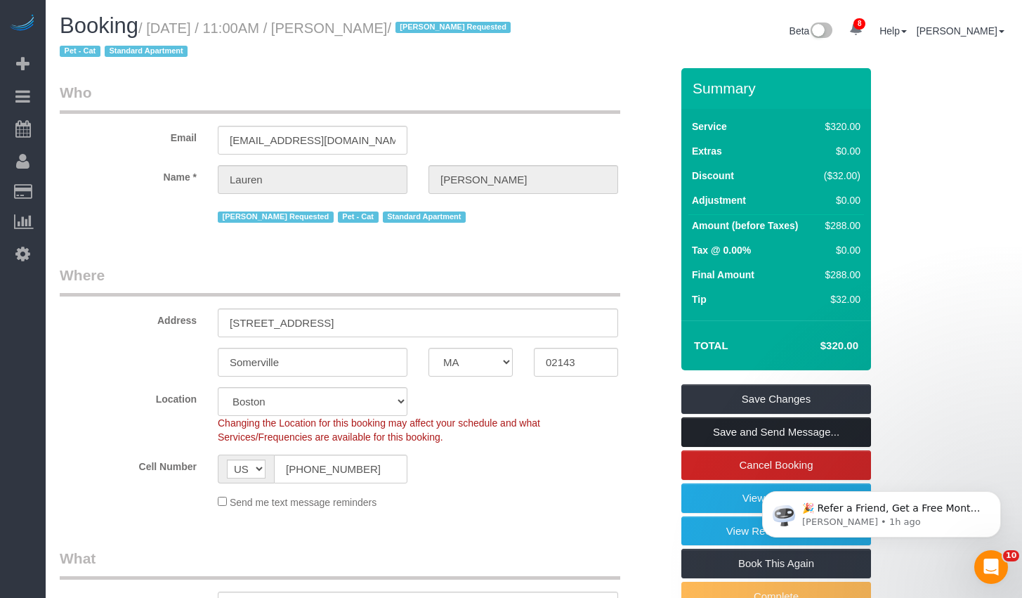
click at [752, 438] on link "Save and Send Message..." at bounding box center [776, 432] width 190 height 30
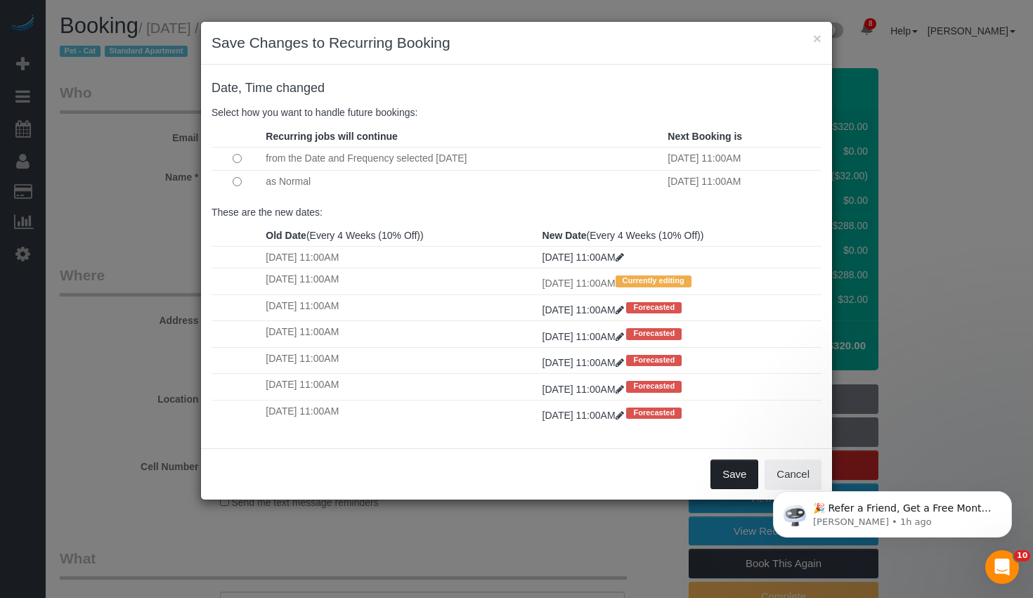
click at [730, 473] on button "Save" at bounding box center [734, 474] width 48 height 30
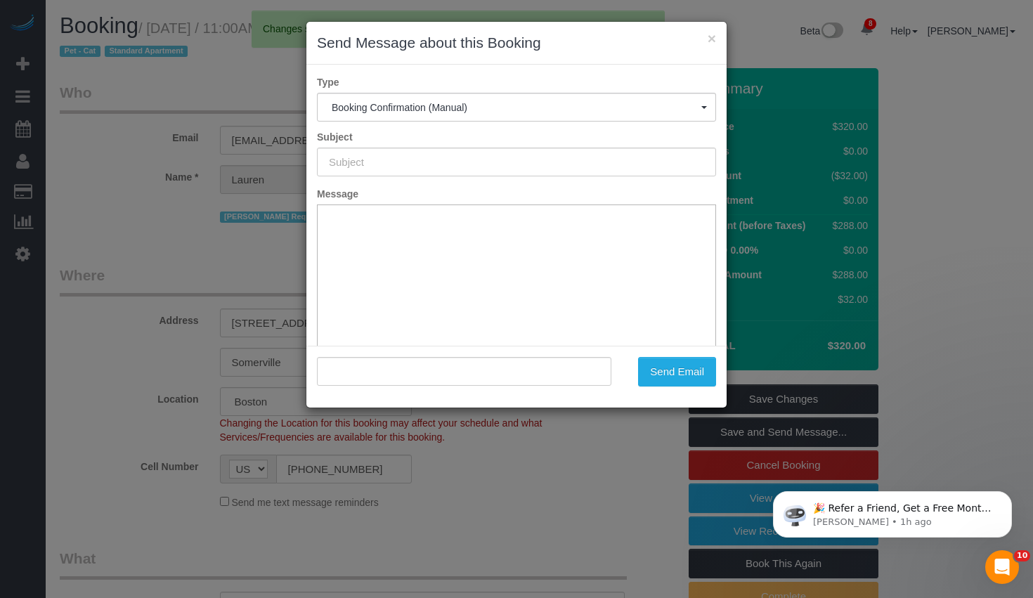
type input "Cleaning Confirmed for [DATE] 11:00am"
type input ""[PERSON_NAME]" <[EMAIL_ADDRESS][DOMAIN_NAME]>"
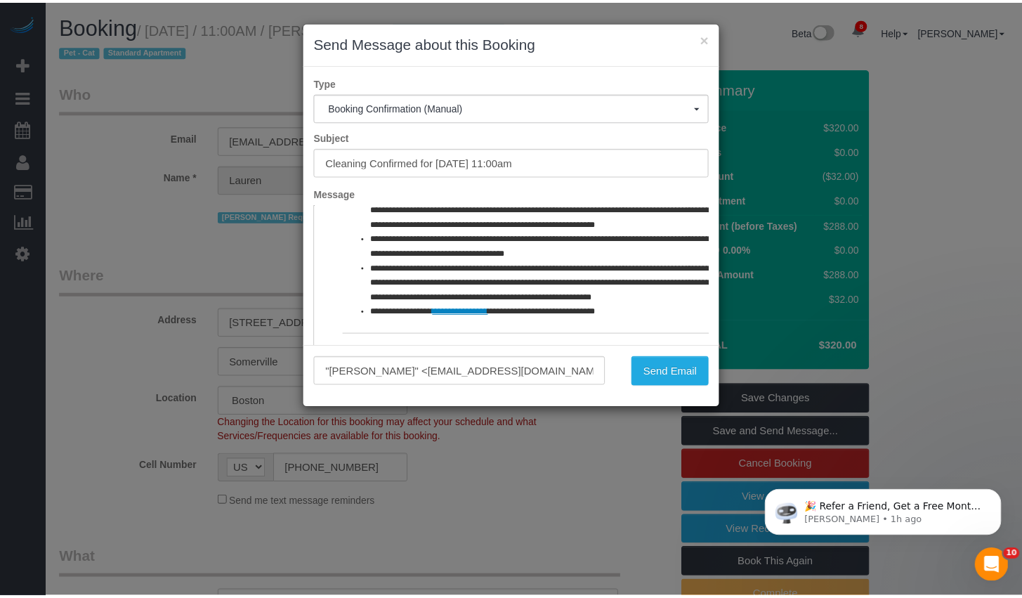
scroll to position [103, 0]
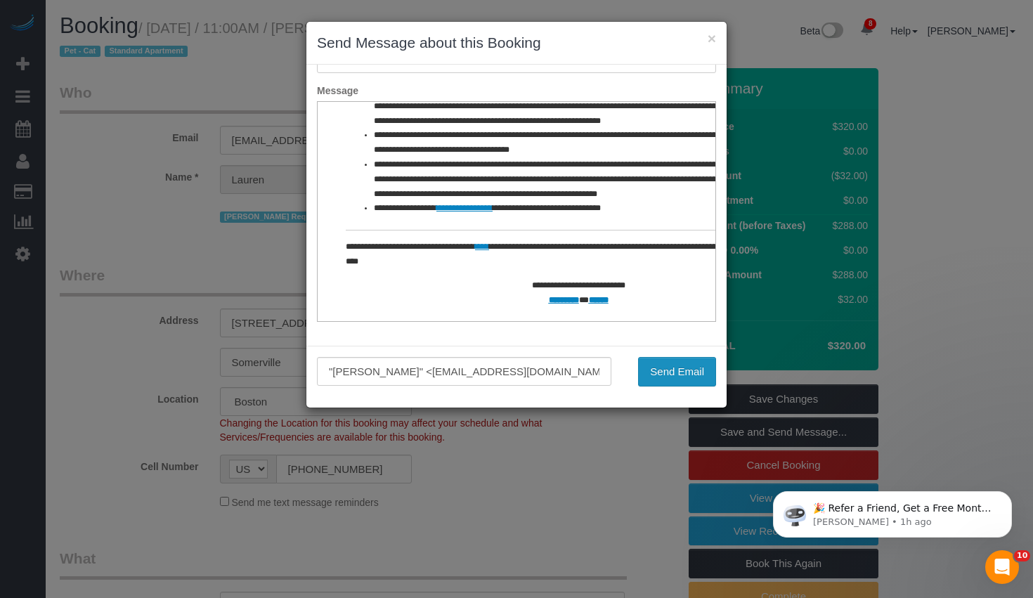
click at [707, 381] on button "Send Email" at bounding box center [677, 372] width 78 height 30
